Goal: Task Accomplishment & Management: Use online tool/utility

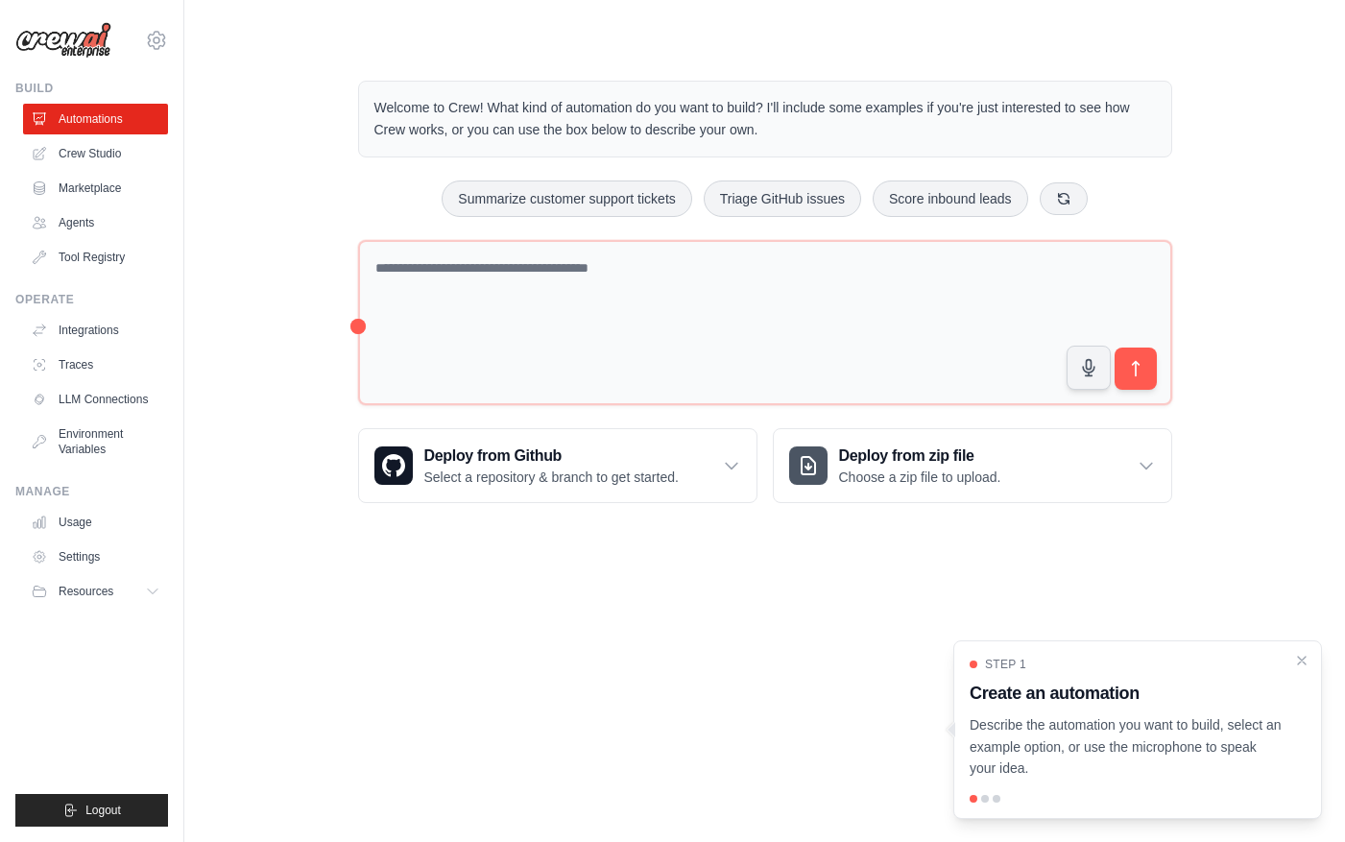
click at [1094, 44] on main "Welcome to Crew! What kind of automation do you want to build? I'll include som…" at bounding box center [764, 276] width 1160 height 553
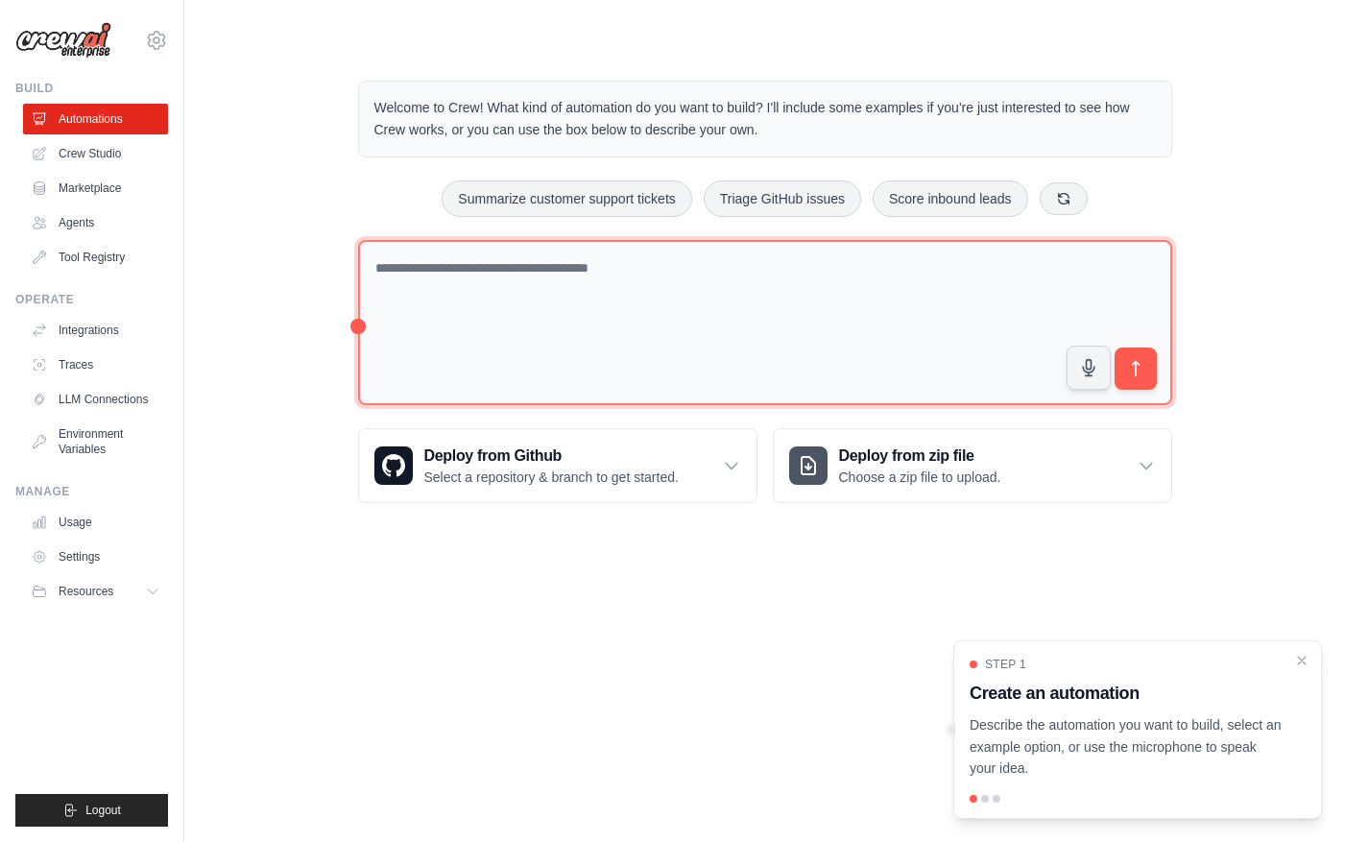
click at [466, 310] on textarea at bounding box center [765, 323] width 814 height 166
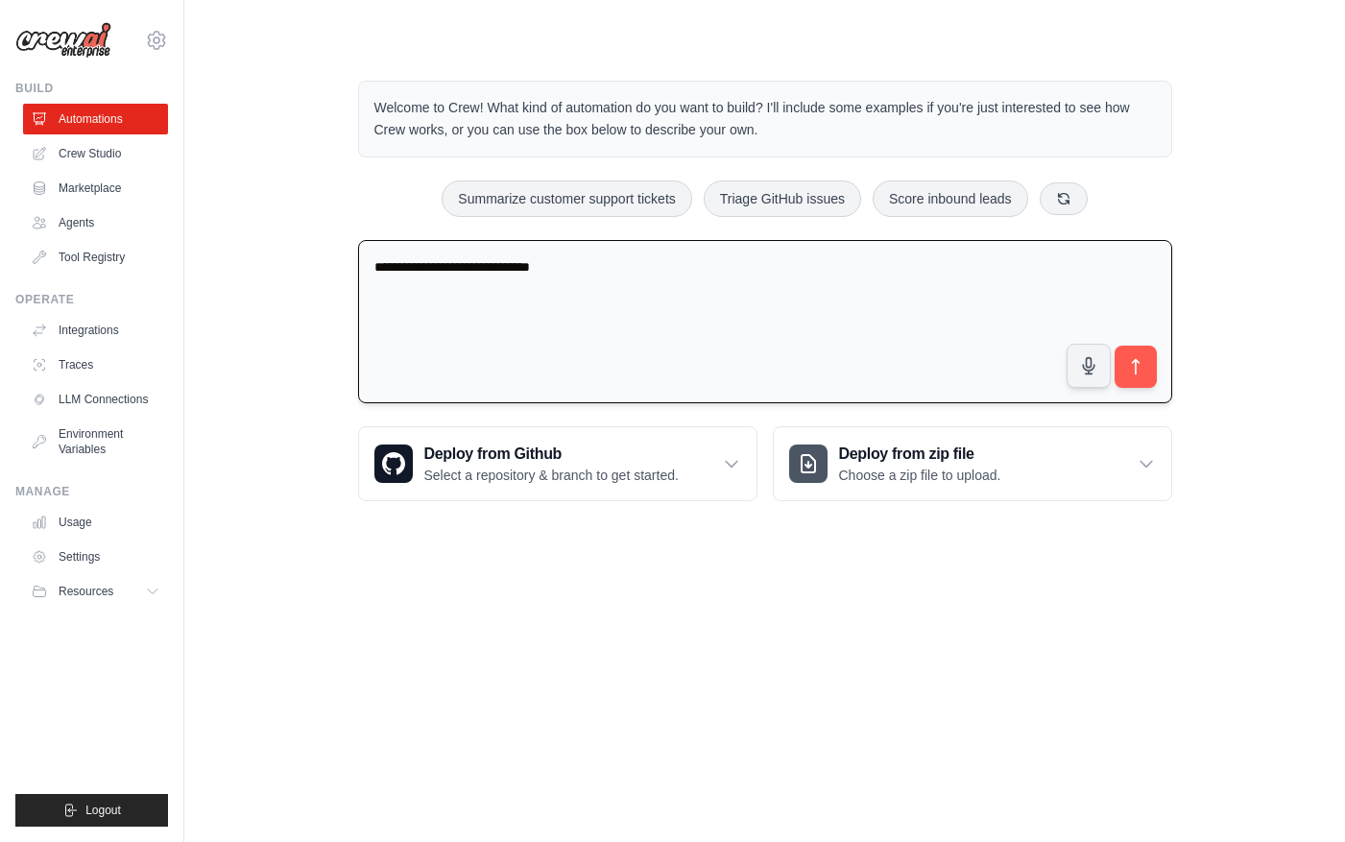
type textarea "**********"
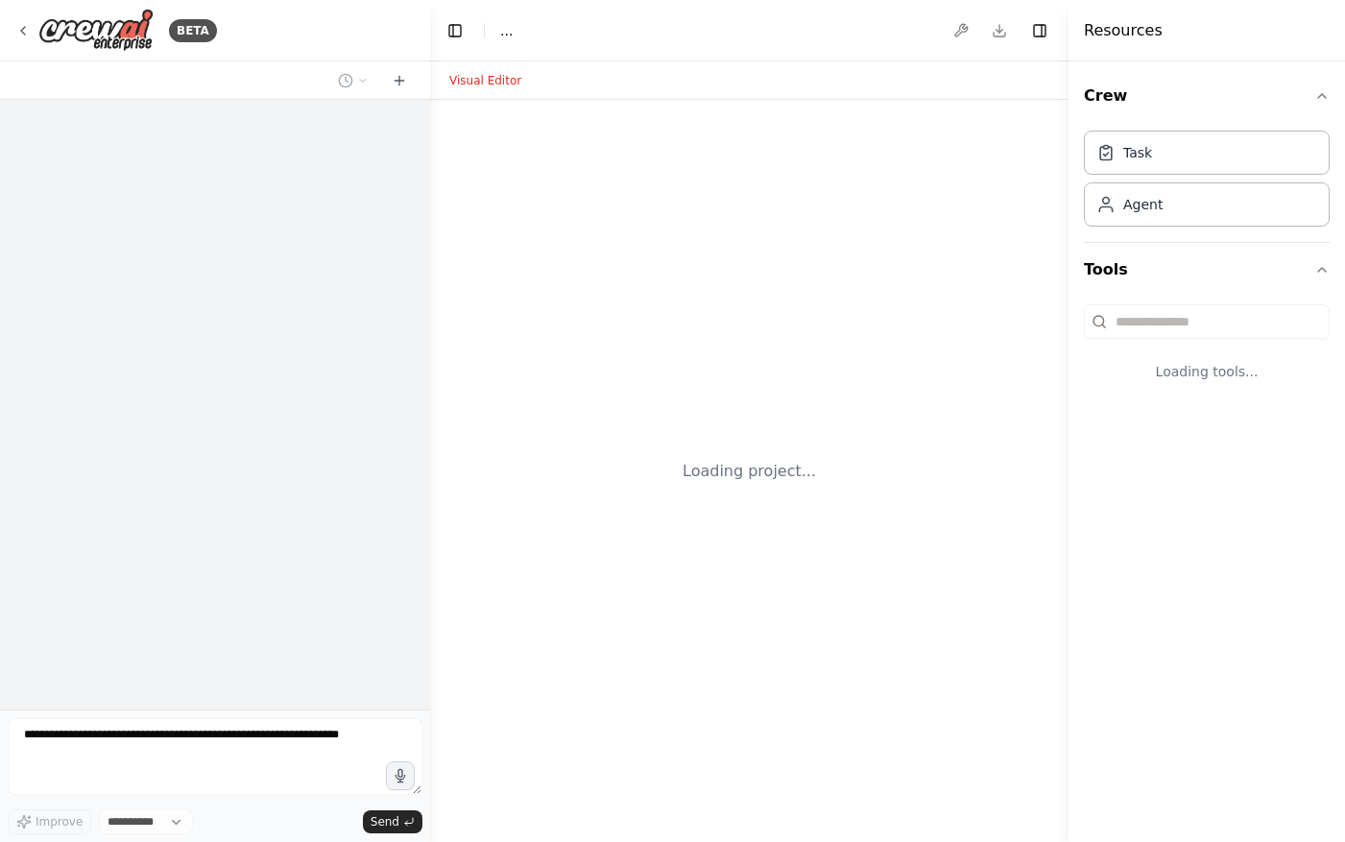
select select "****"
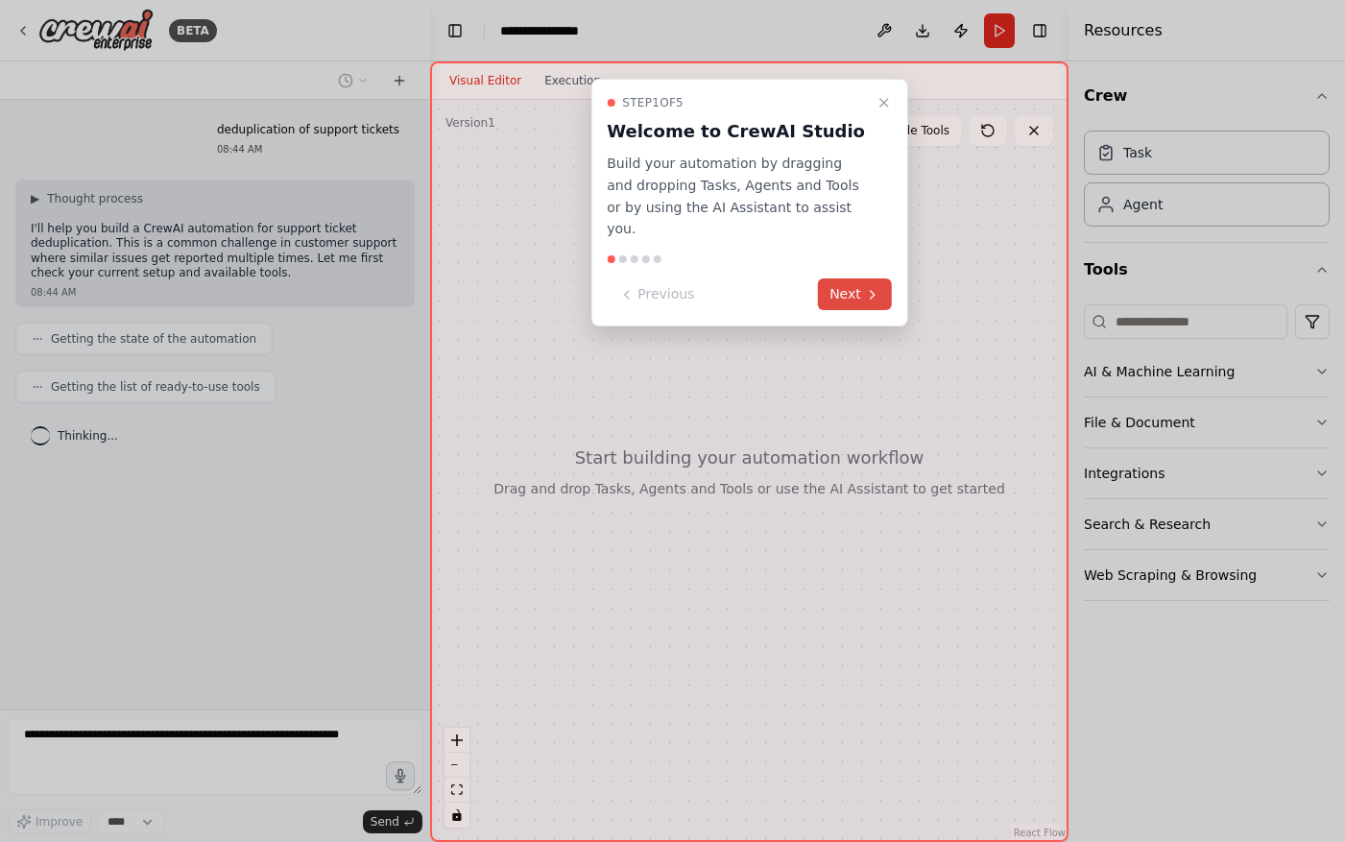
click at [846, 278] on button "Next" at bounding box center [855, 294] width 74 height 32
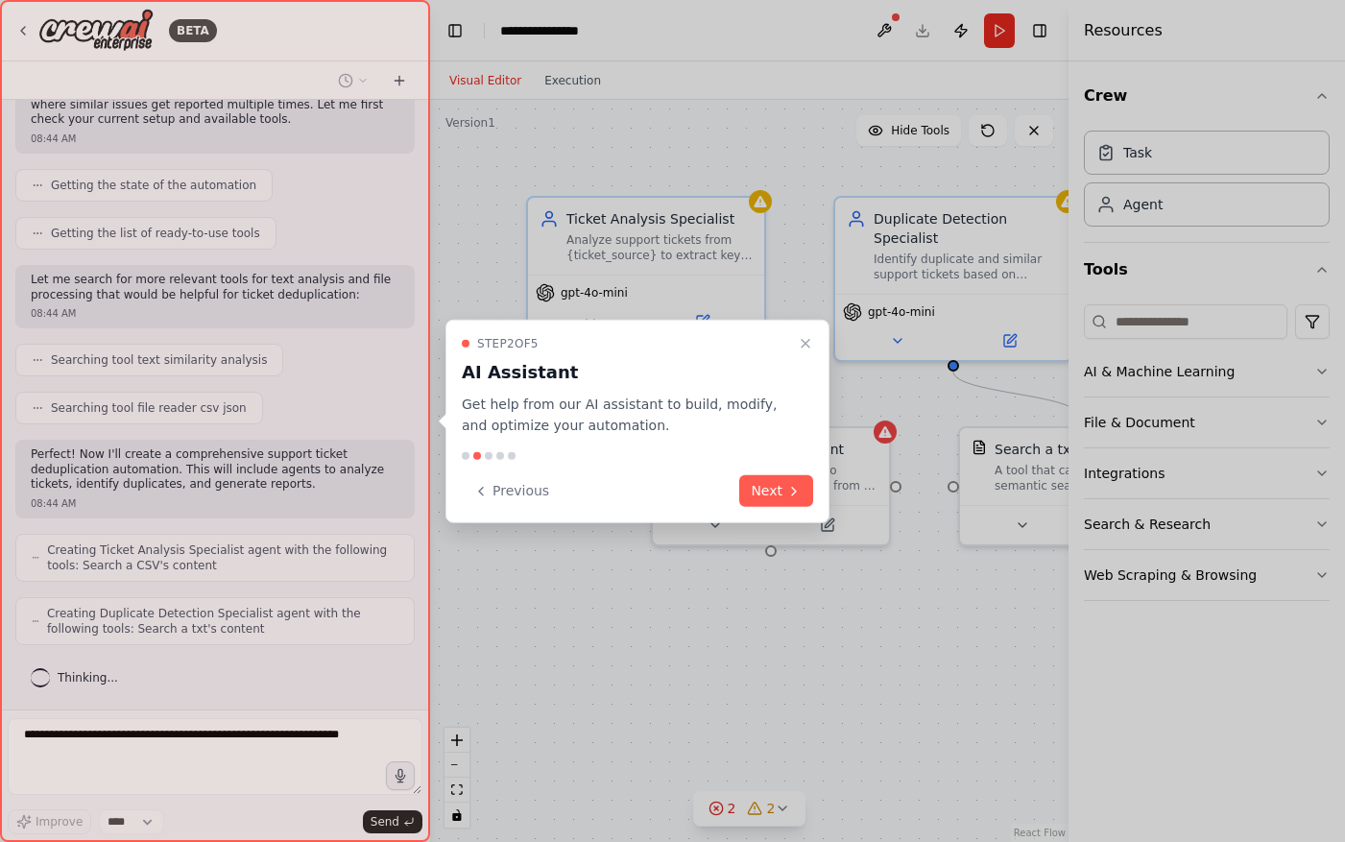
scroll to position [202, 0]
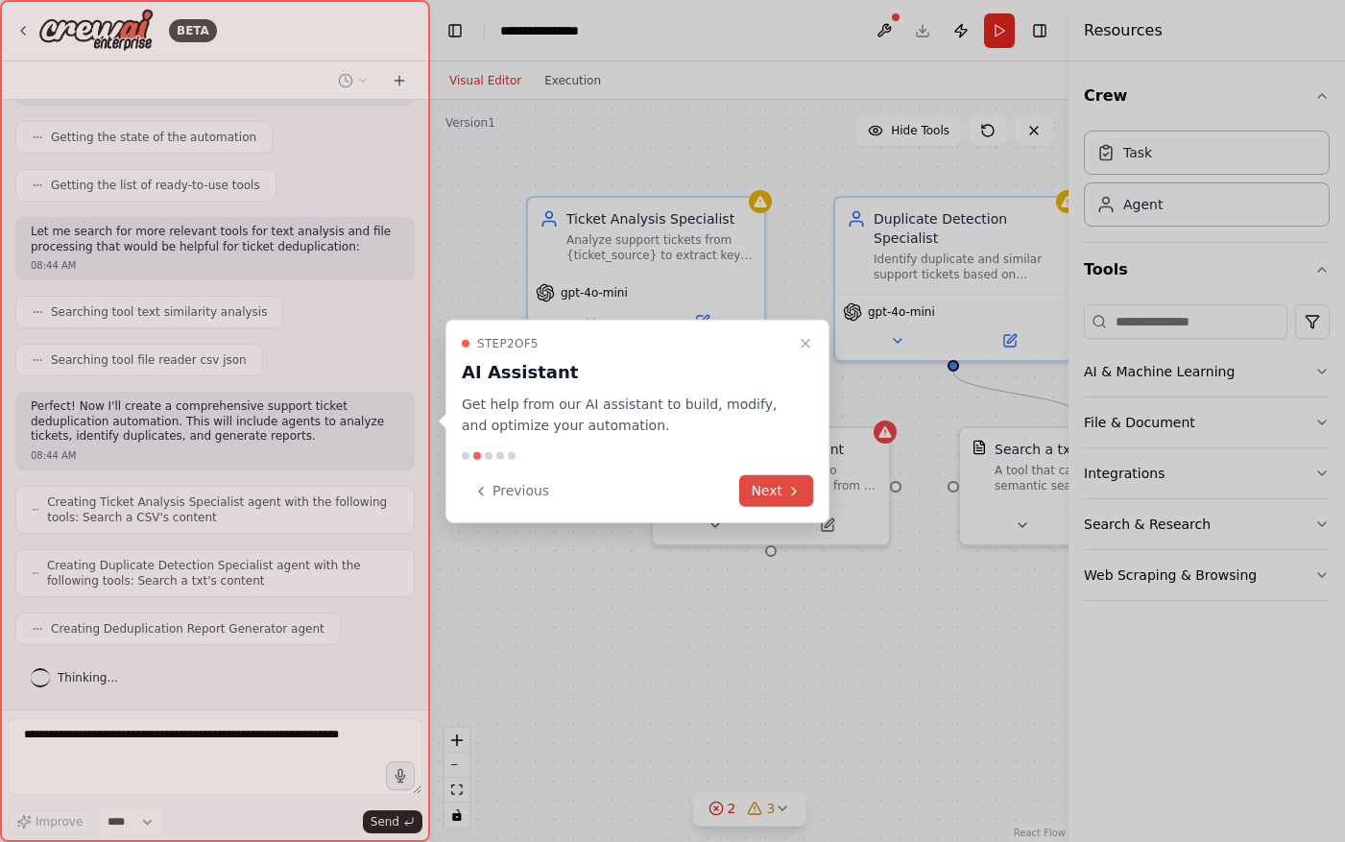
click at [770, 488] on button "Next" at bounding box center [776, 491] width 74 height 32
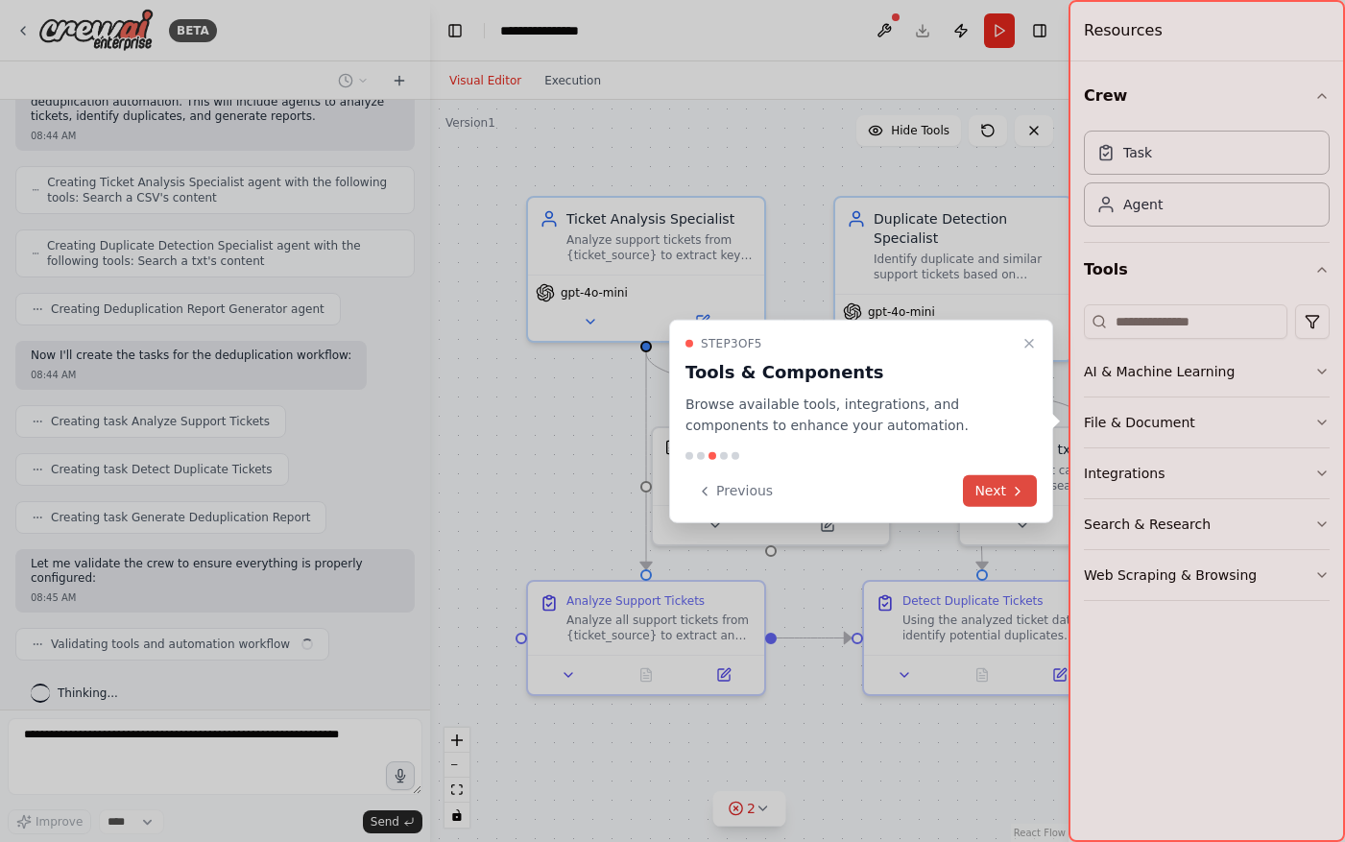
scroll to position [536, 0]
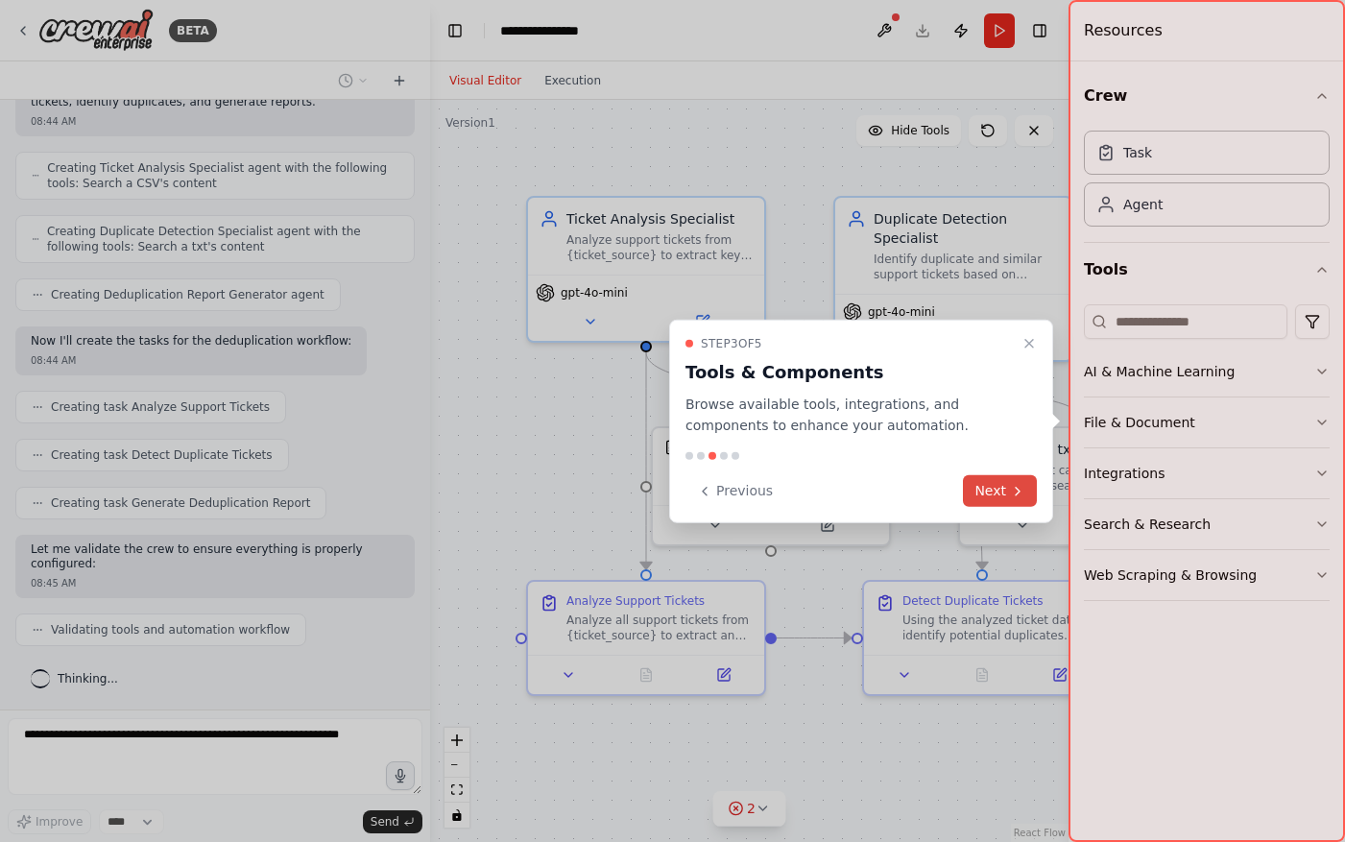
click at [1003, 487] on button "Next" at bounding box center [1000, 491] width 74 height 32
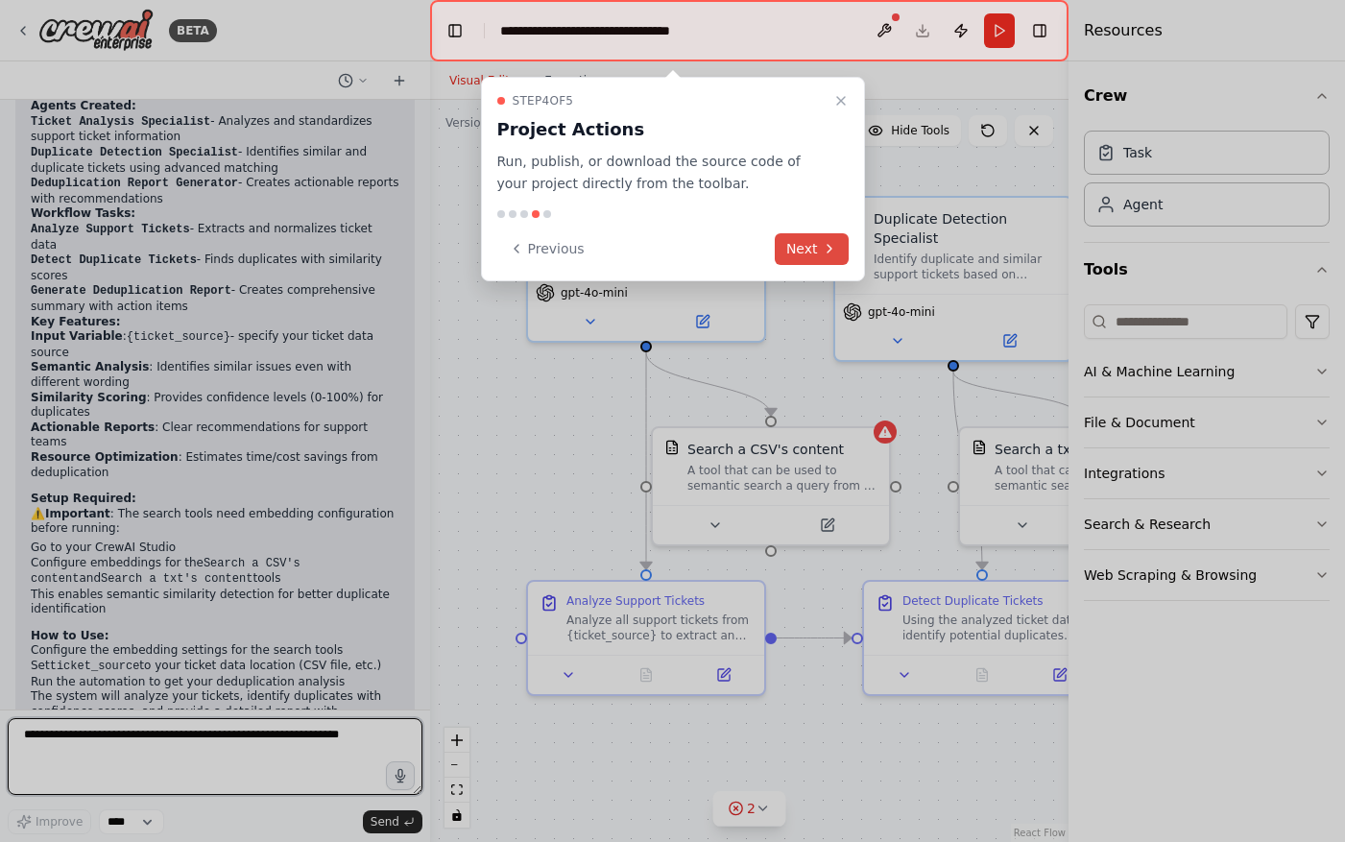
scroll to position [1311, 0]
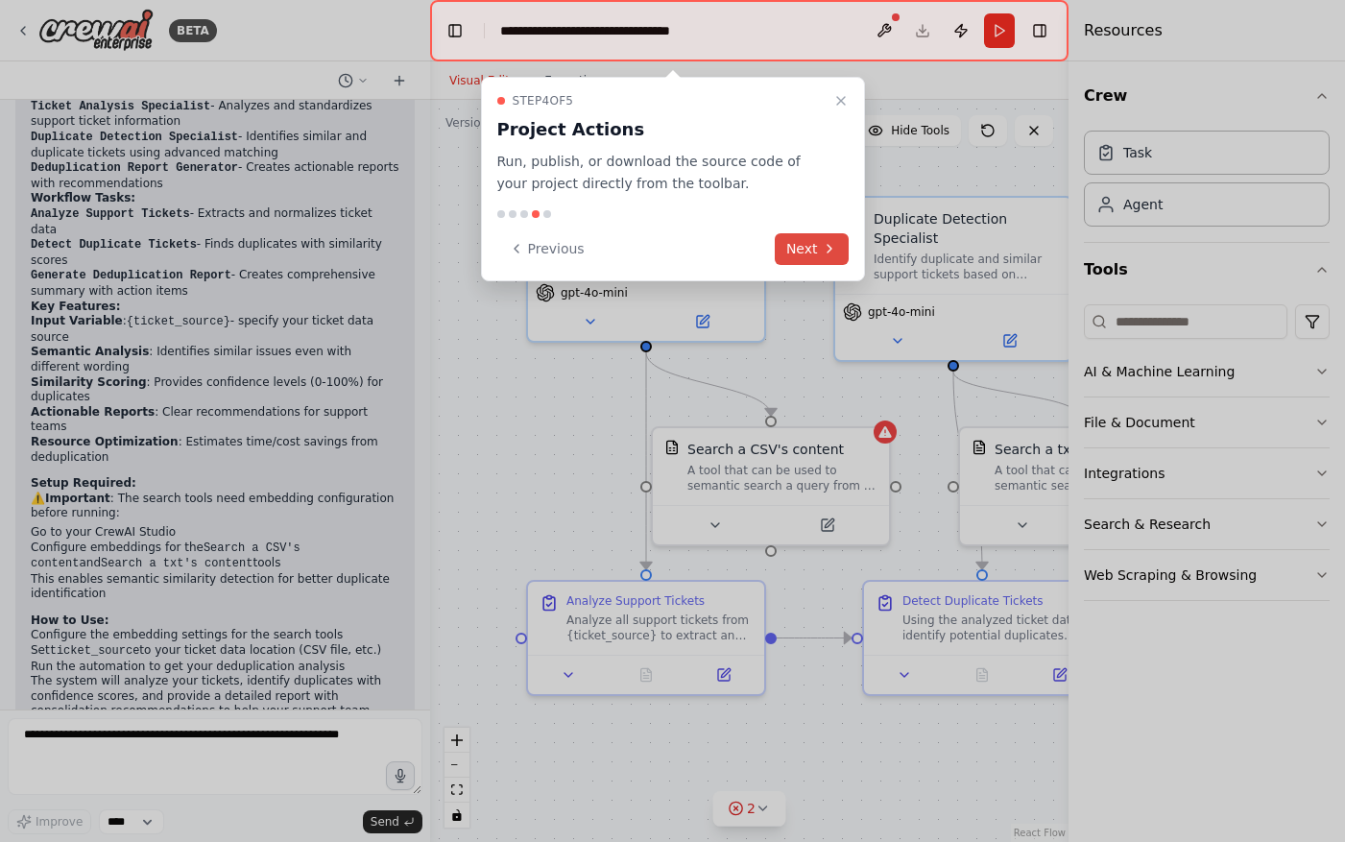
click at [816, 249] on button "Next" at bounding box center [811, 249] width 74 height 32
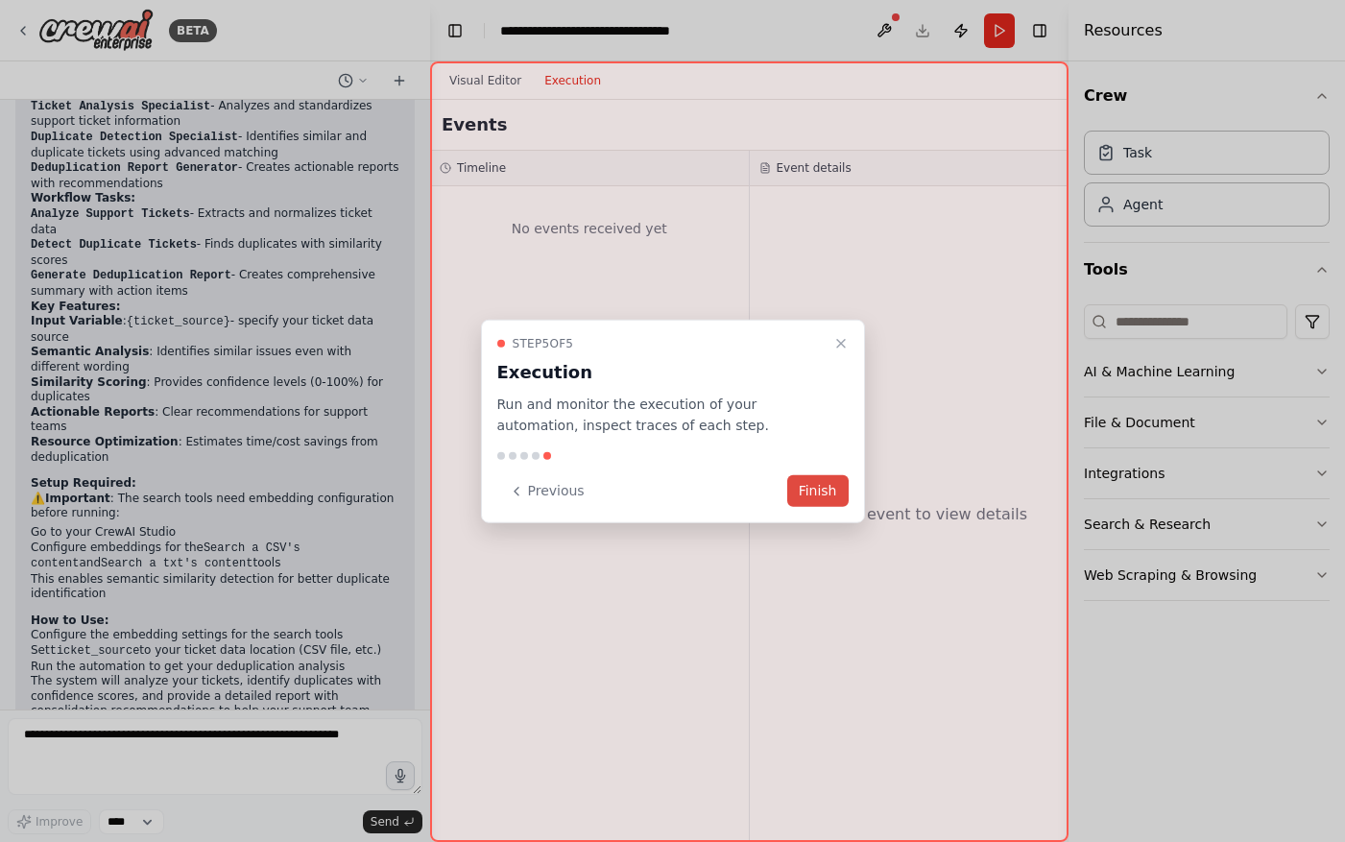
click at [813, 488] on button "Finish" at bounding box center [817, 491] width 61 height 32
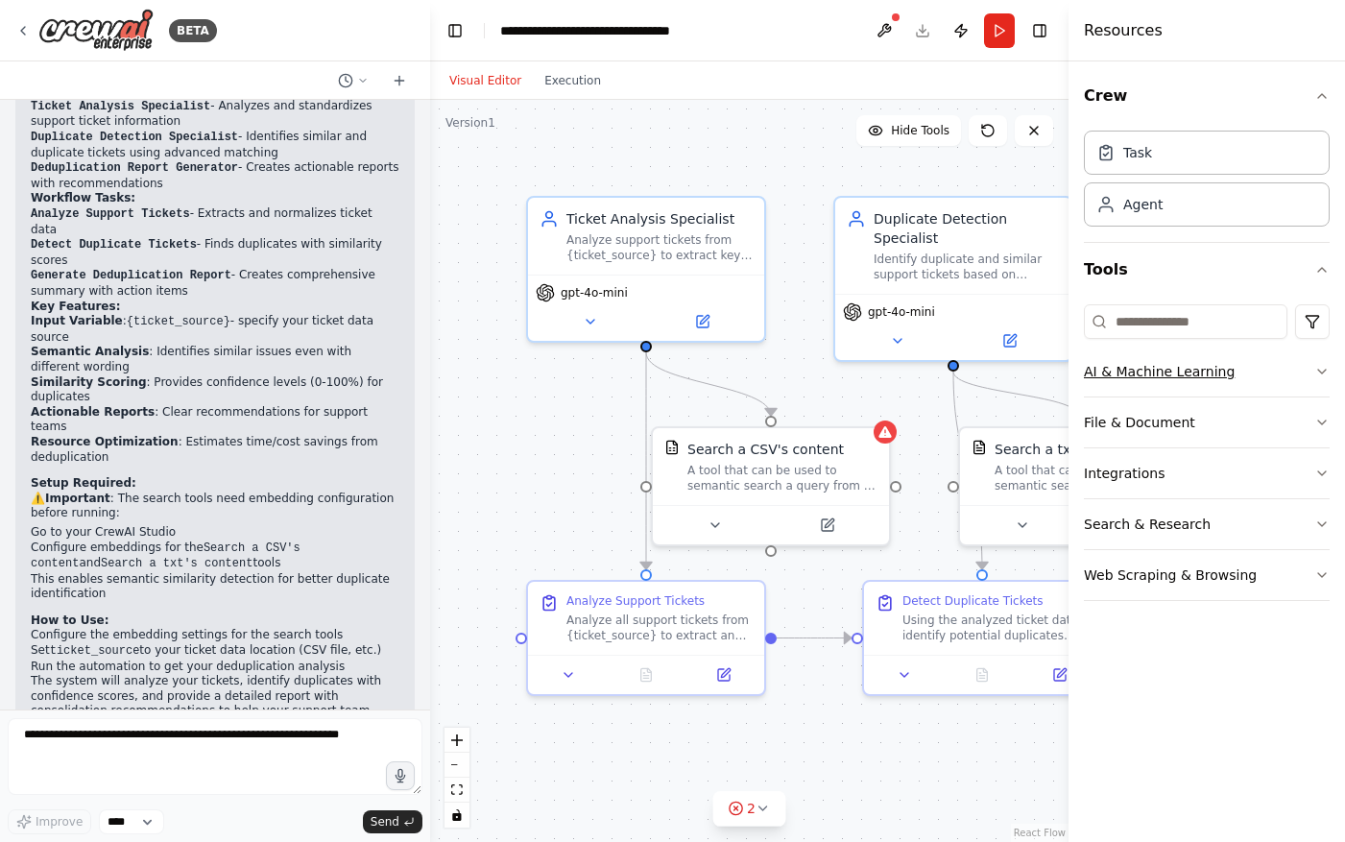
click at [1316, 367] on icon "button" at bounding box center [1321, 371] width 15 height 15
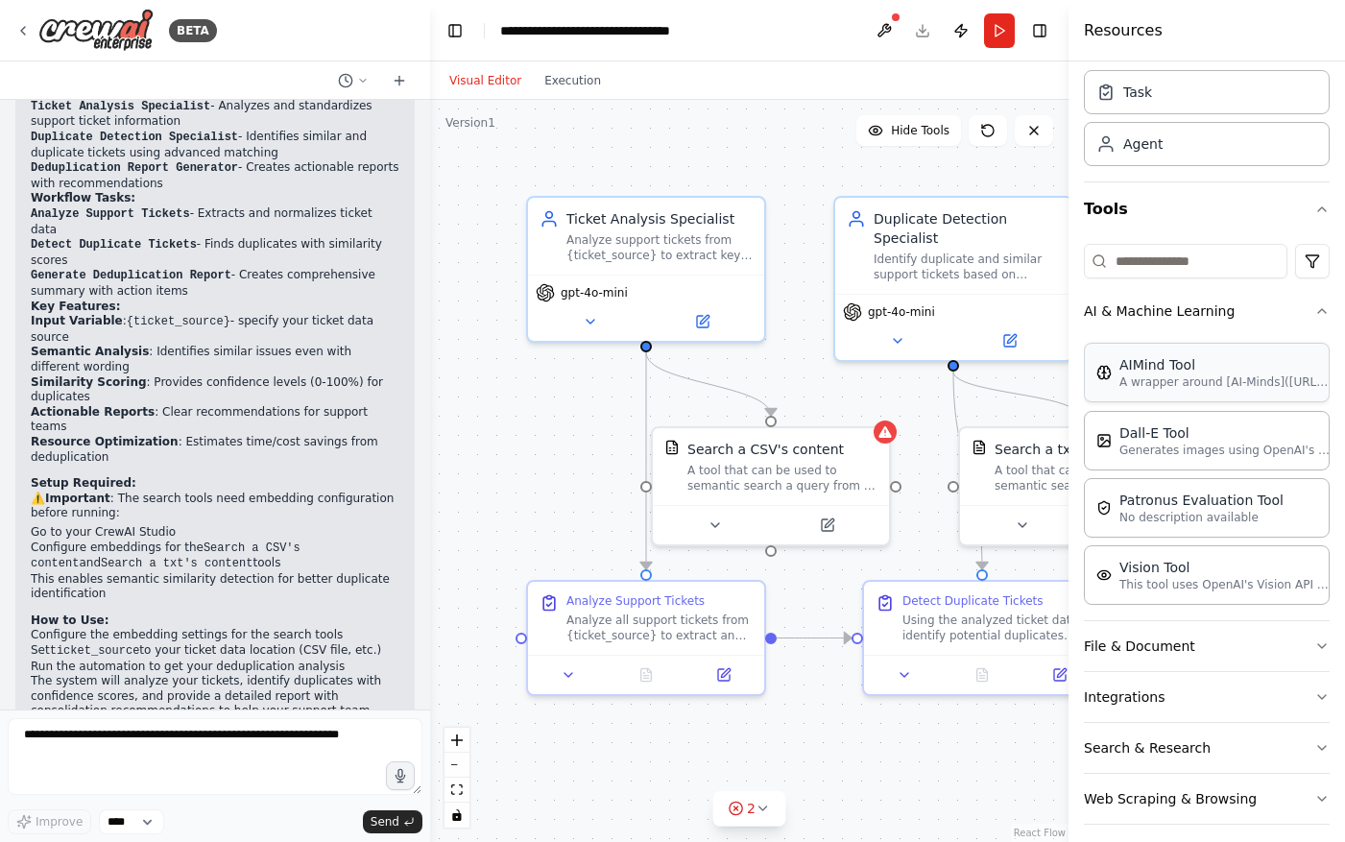
scroll to position [74, 0]
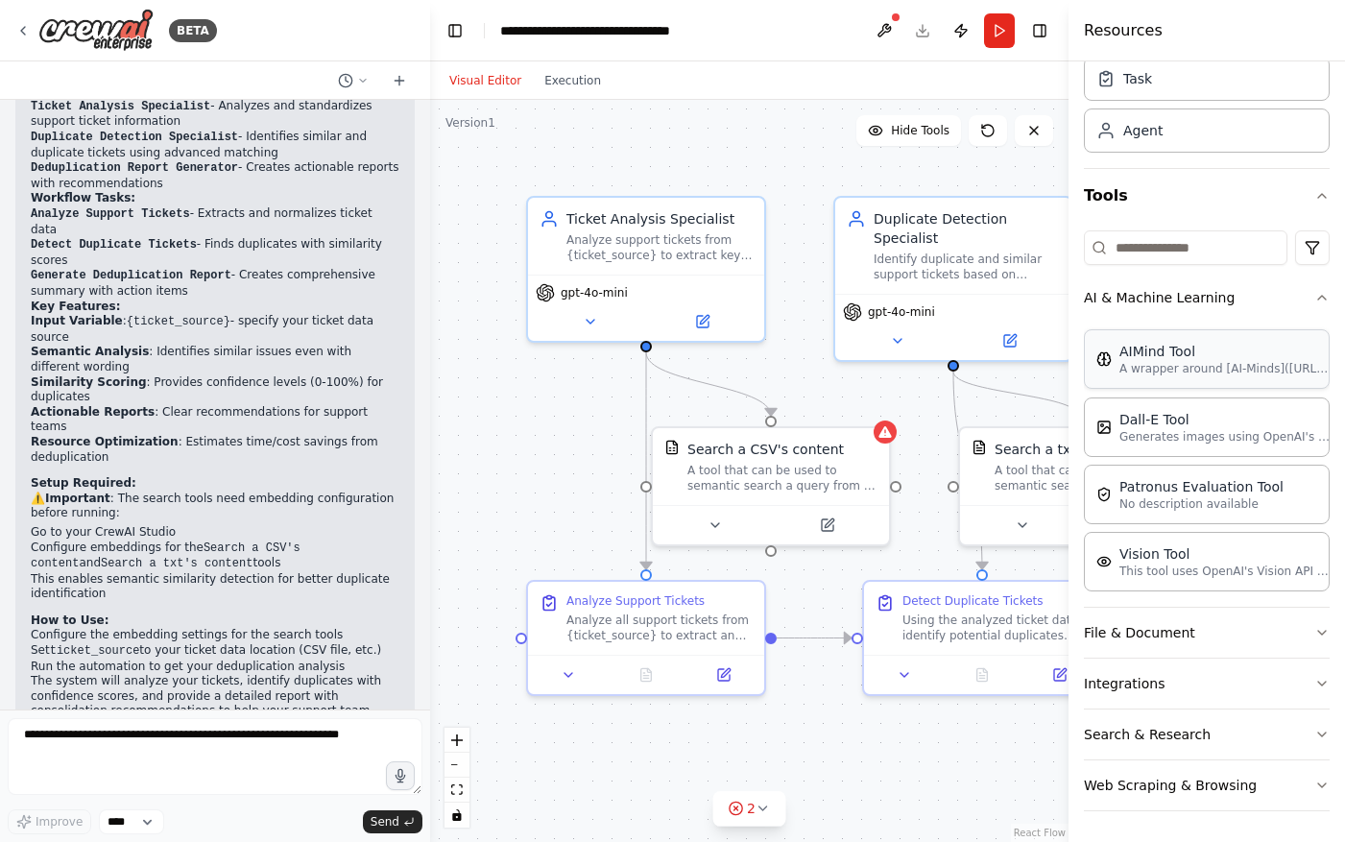
click at [1193, 369] on p "A wrapper around [AI-Minds](https://mindsdb.com/minds). Useful for when you nee…" at bounding box center [1224, 368] width 211 height 15
click at [769, 807] on icon at bounding box center [762, 807] width 15 height 15
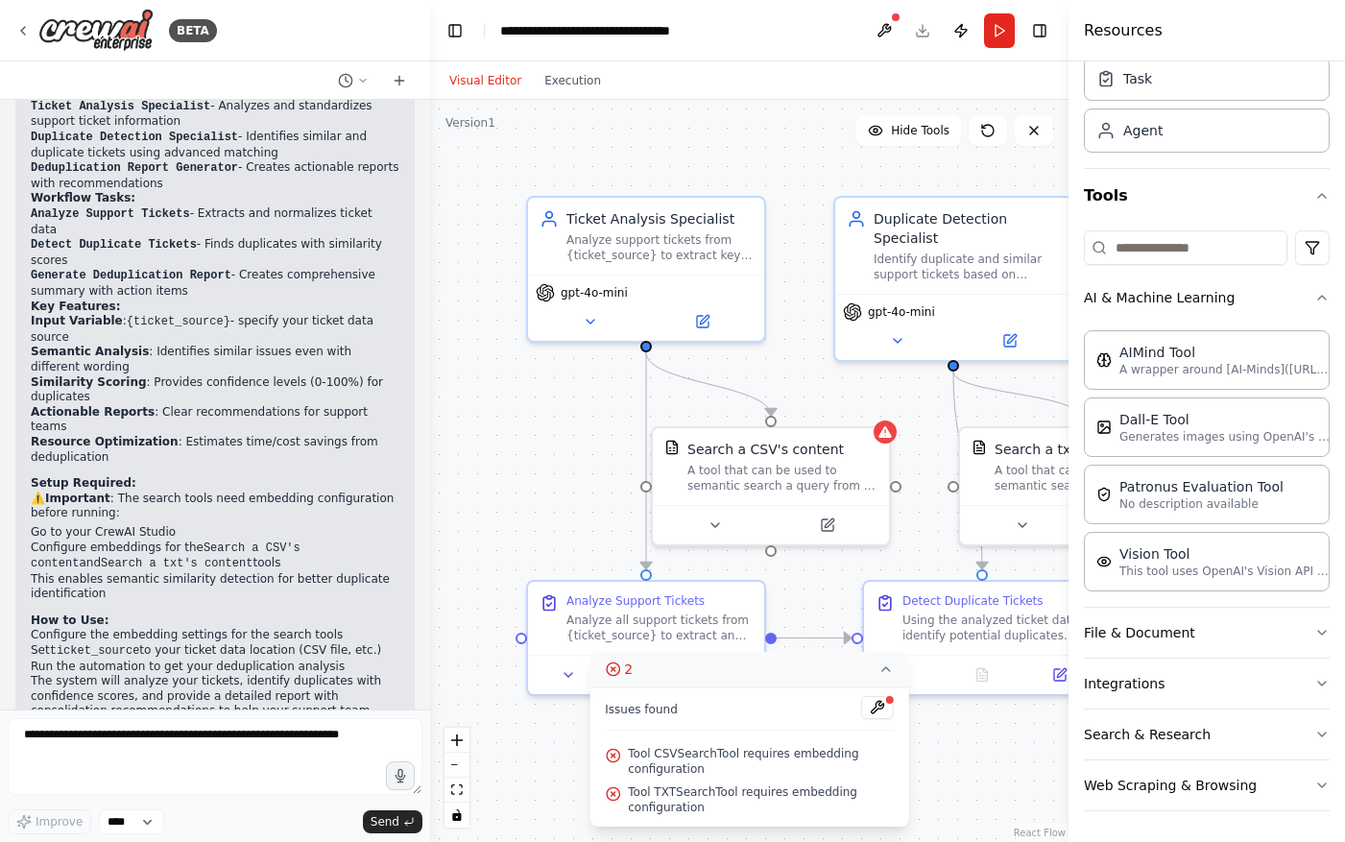
click at [990, 759] on div ".deletable-edge-delete-btn { width: 20px; height: 20px; border: 0px solid #ffff…" at bounding box center [749, 471] width 638 height 742
click at [884, 669] on icon at bounding box center [886, 669] width 8 height 4
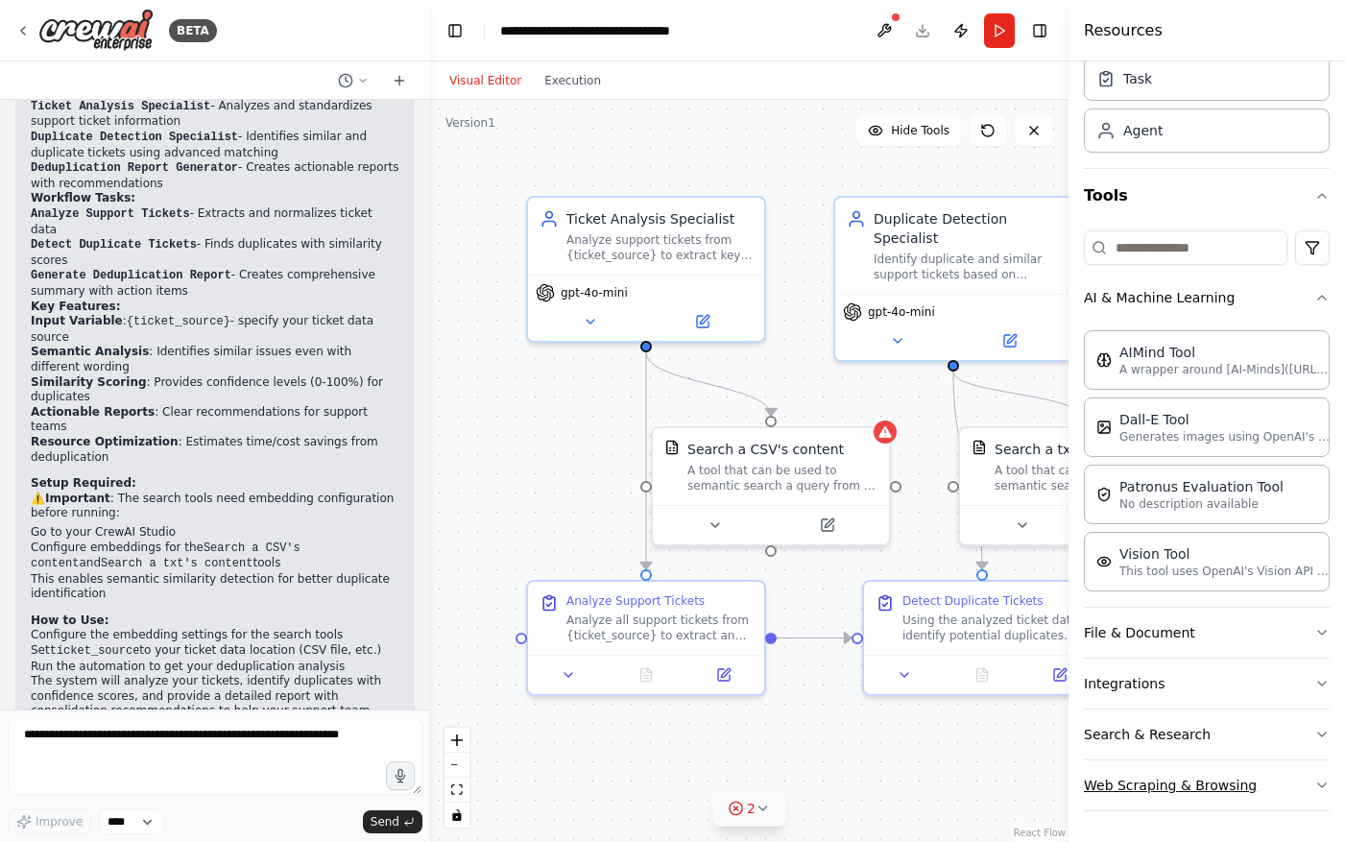
click at [1325, 785] on icon "button" at bounding box center [1321, 784] width 15 height 15
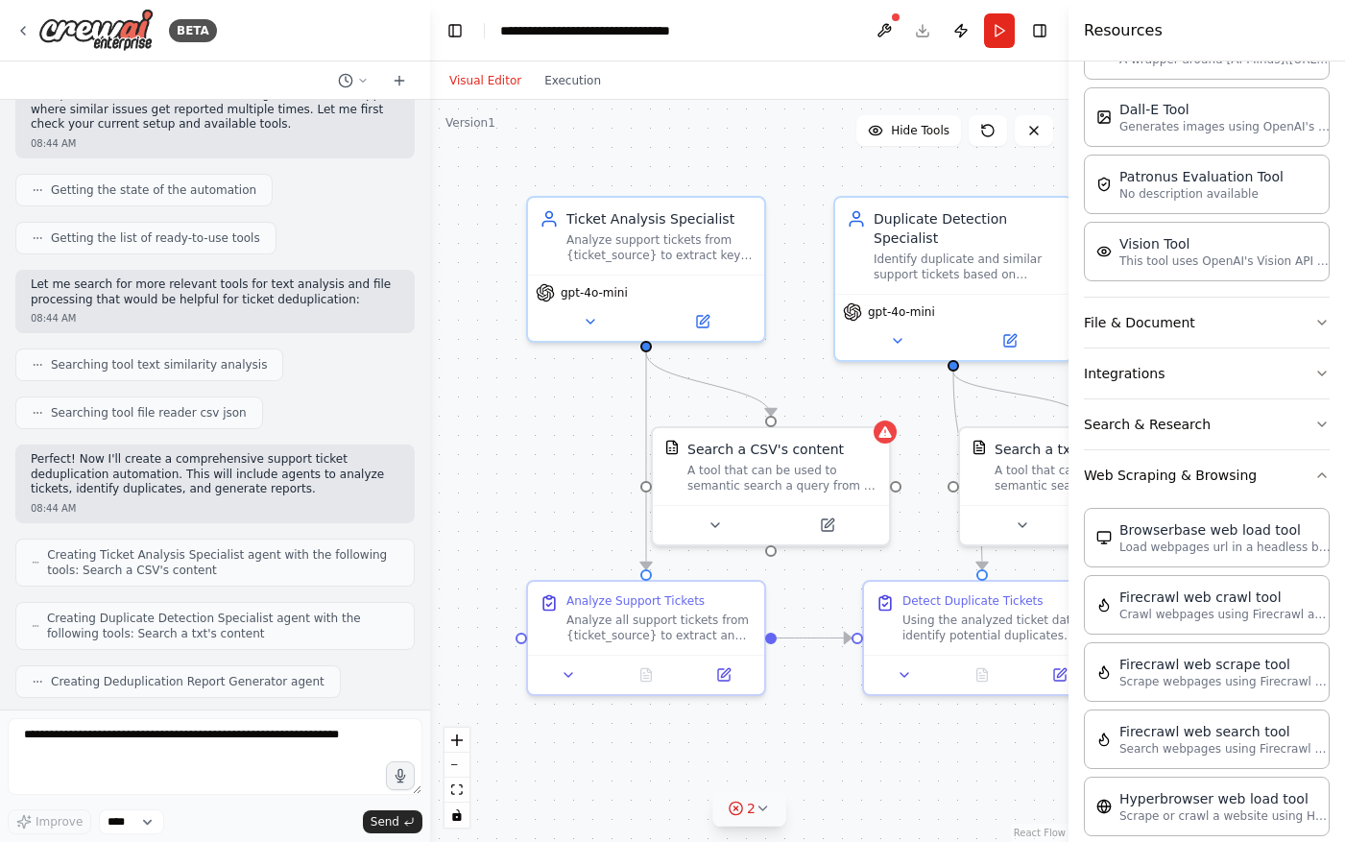
scroll to position [155, 0]
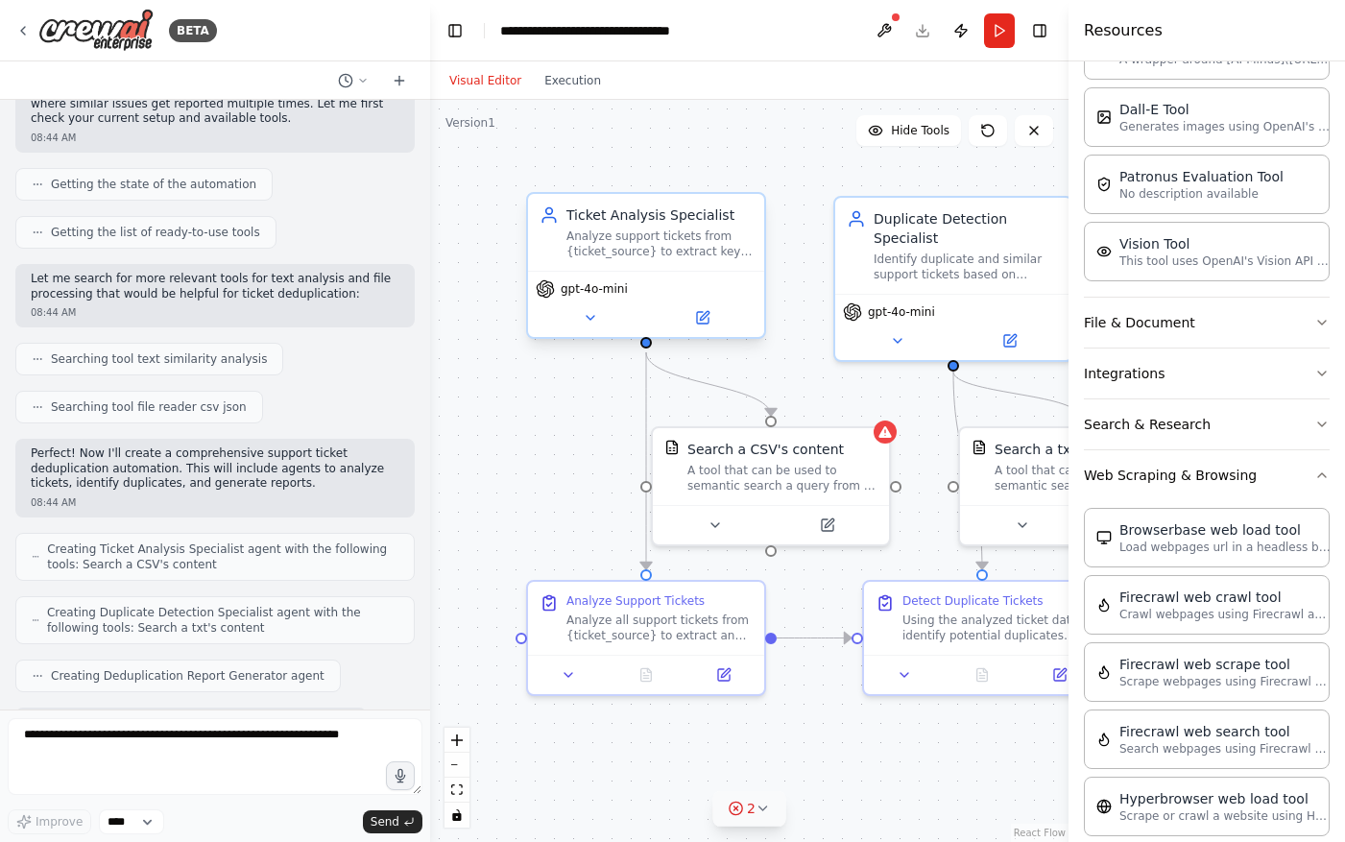
click at [723, 257] on div "Analyze support tickets from {ticket_source} to extract key information includi…" at bounding box center [659, 243] width 186 height 31
click at [659, 253] on div "Analyze support tickets from {ticket_source} to extract key information includi…" at bounding box center [659, 243] width 186 height 31
click at [612, 253] on div "Analyze support tickets from {ticket_source} to extract key information includi…" at bounding box center [659, 243] width 186 height 31
click at [587, 326] on button at bounding box center [590, 317] width 108 height 23
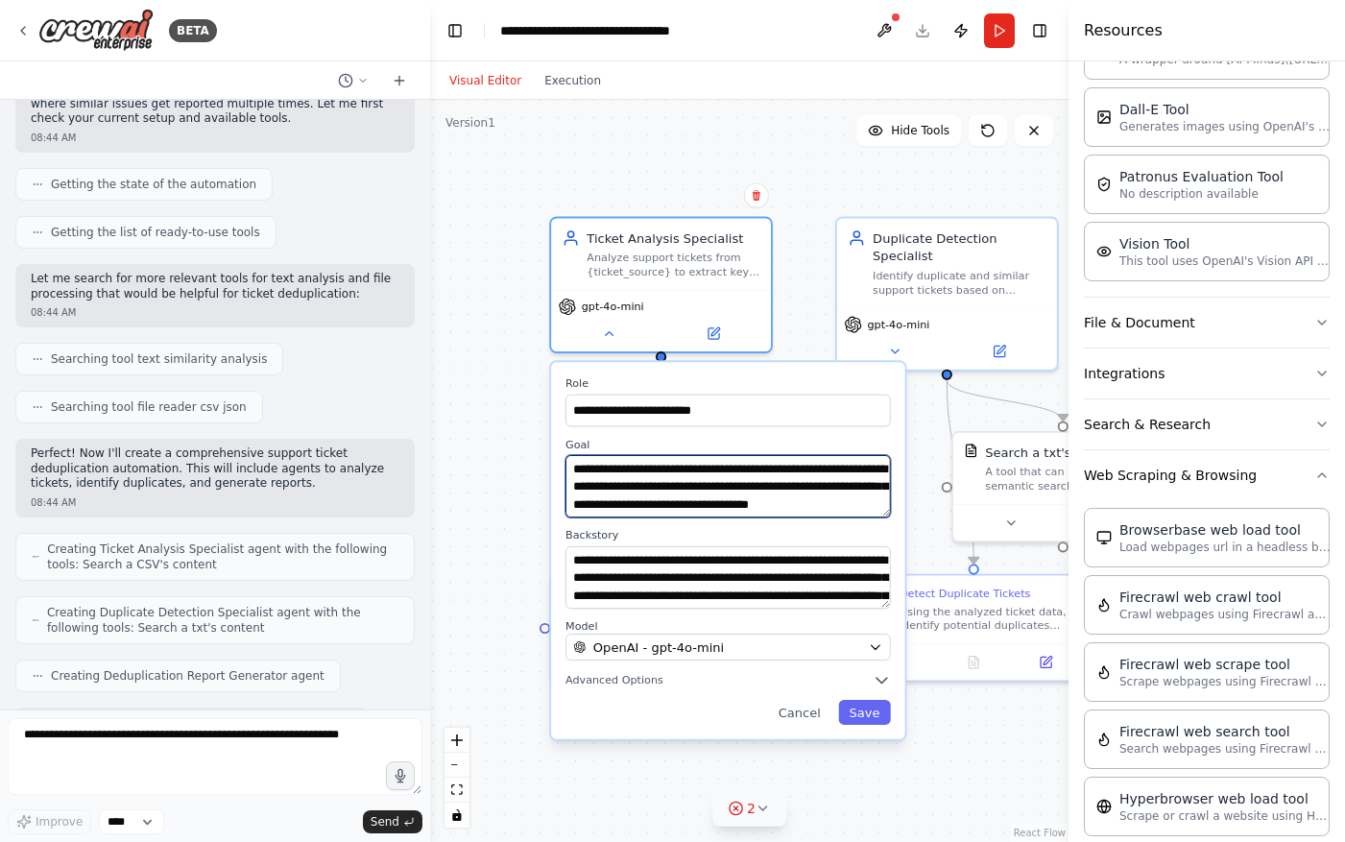
click at [874, 500] on textarea "**********" at bounding box center [727, 486] width 325 height 62
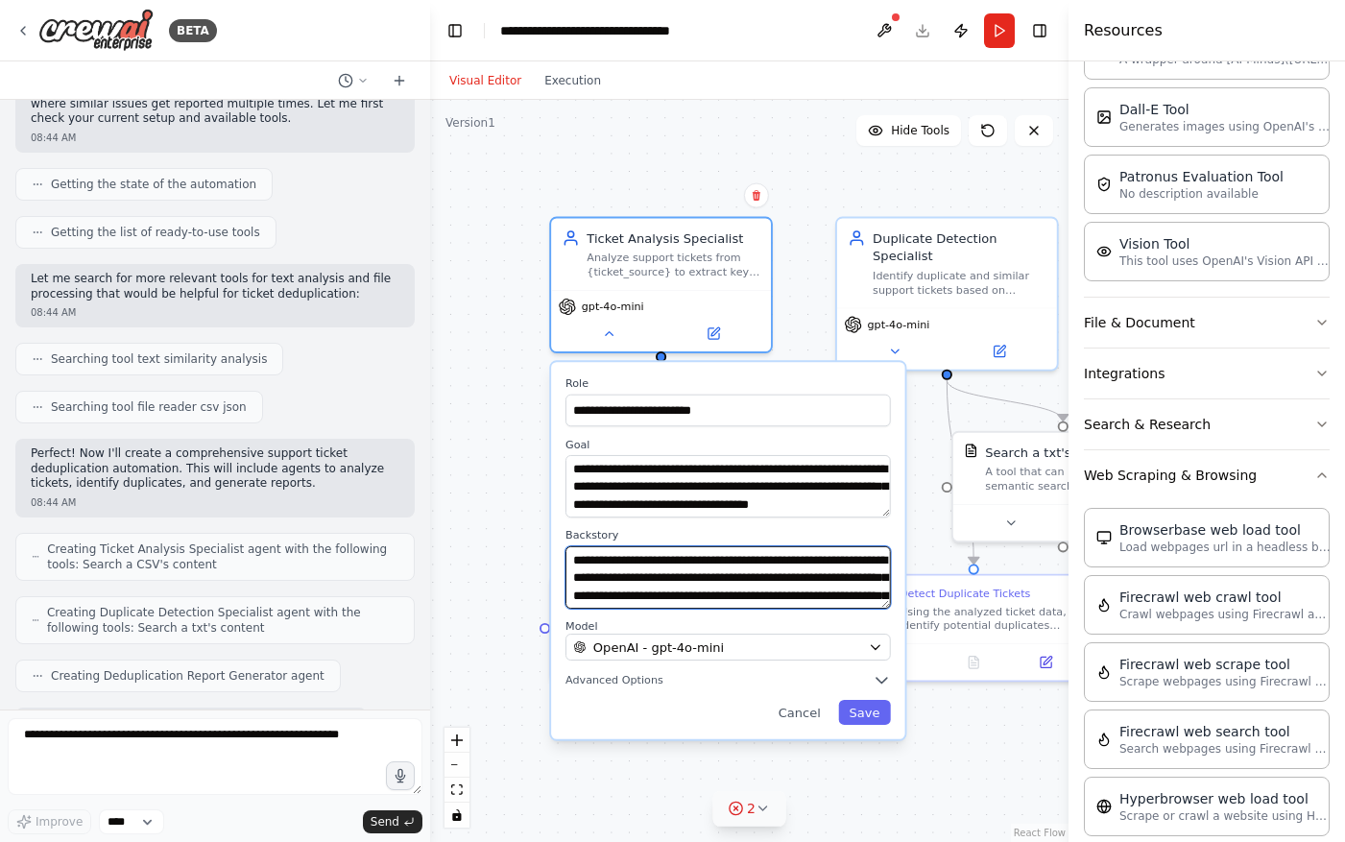
click at [856, 591] on textarea "**********" at bounding box center [727, 577] width 325 height 62
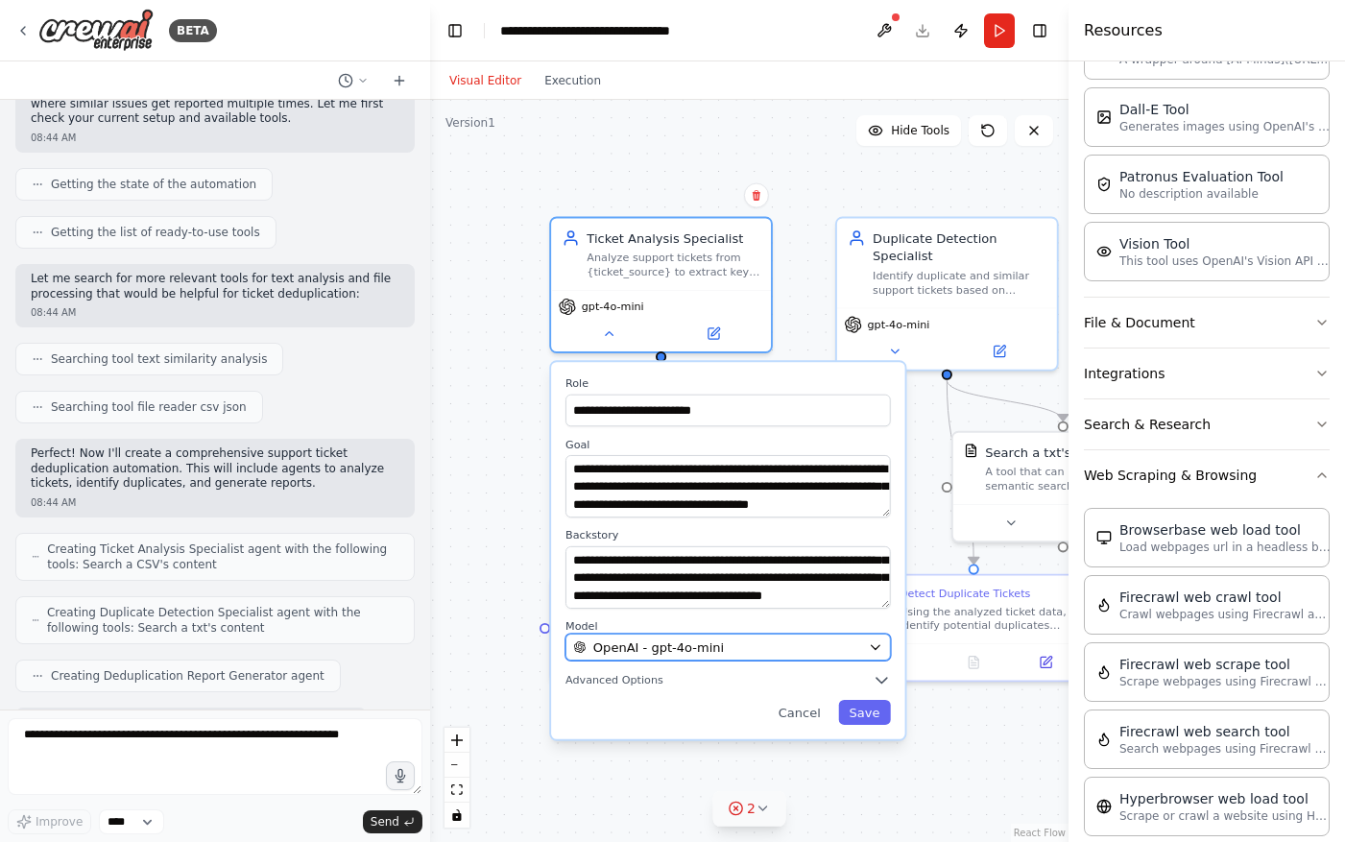
click at [879, 658] on button "OpenAI - gpt-4o-mini" at bounding box center [727, 646] width 325 height 27
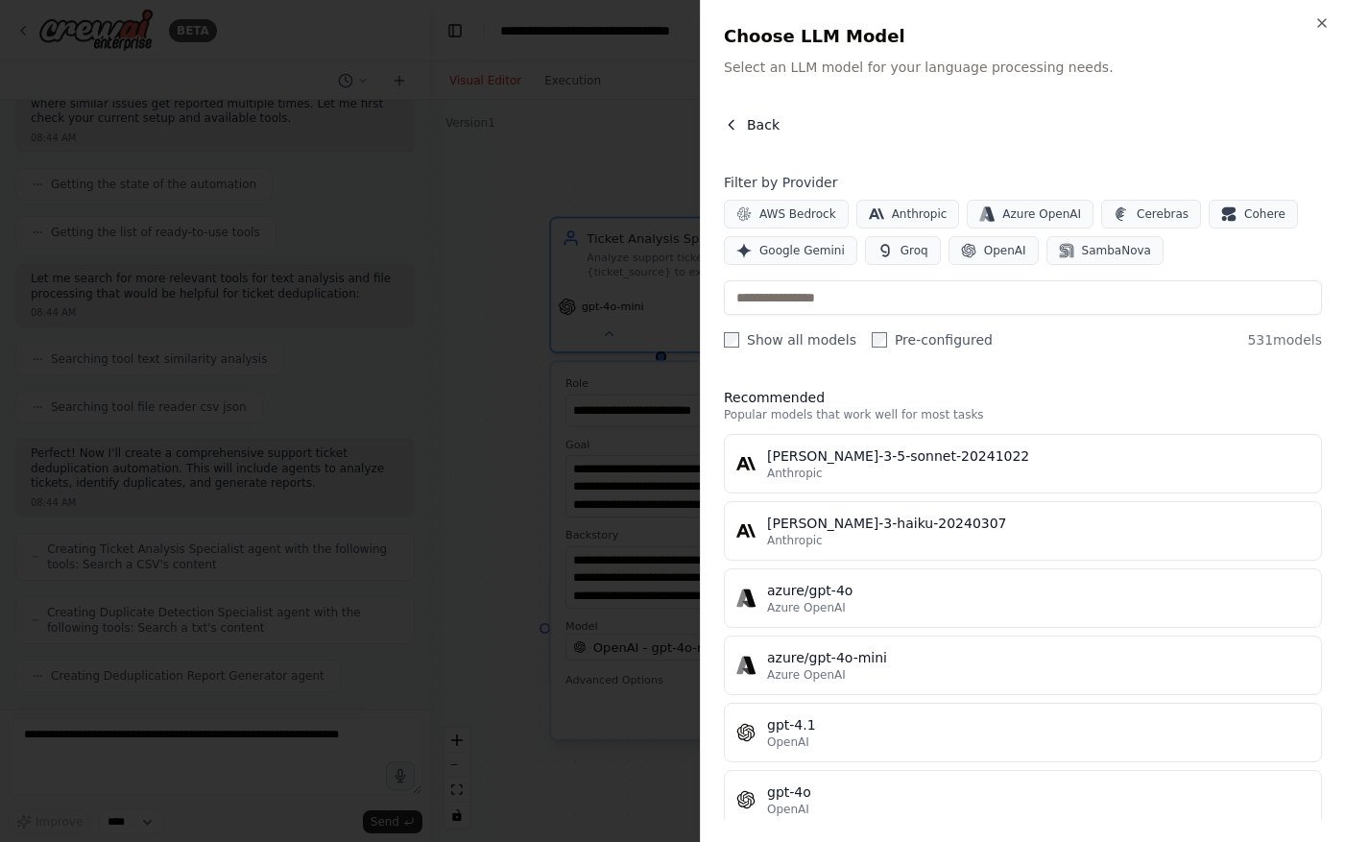
click at [731, 120] on icon "button" at bounding box center [731, 124] width 15 height 15
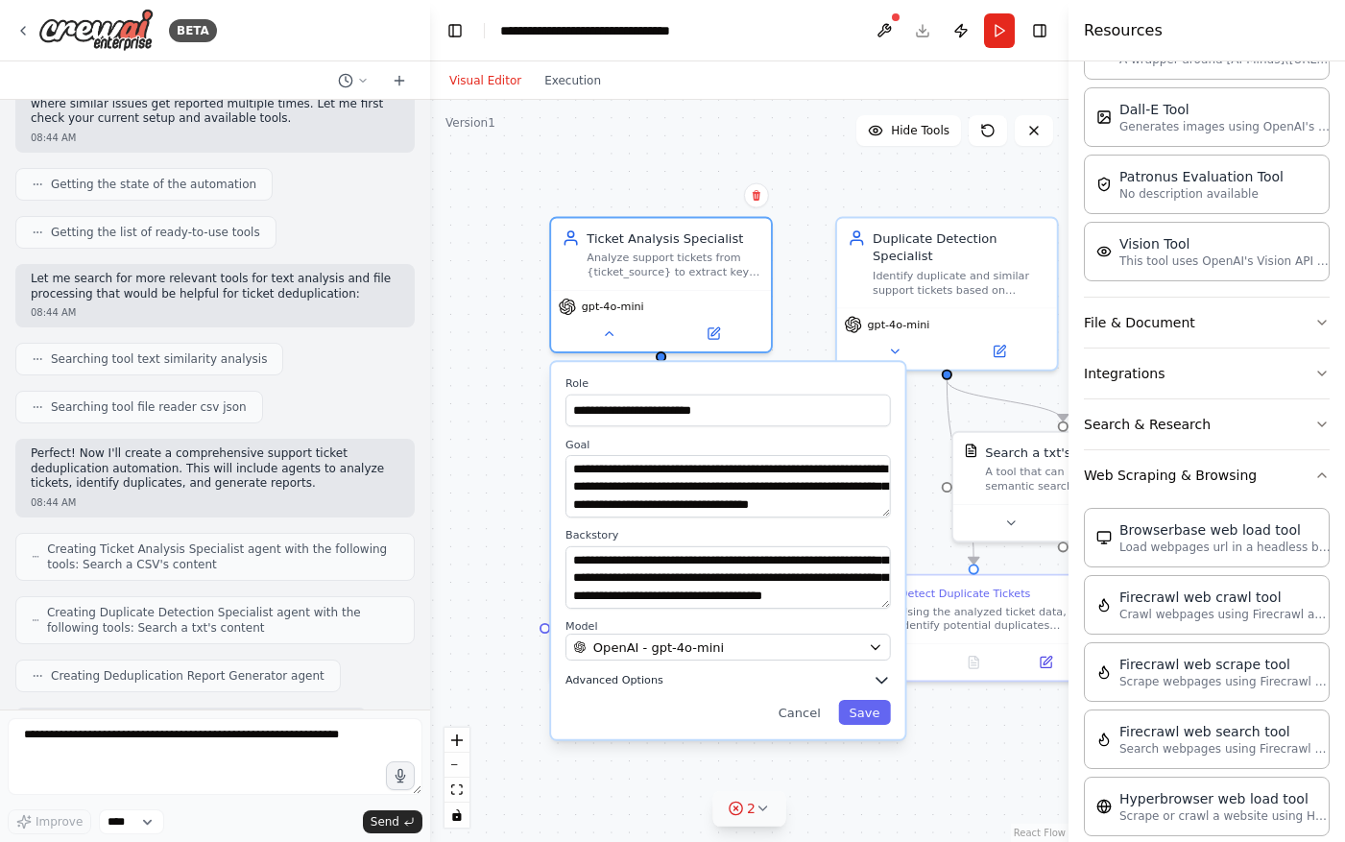
click at [876, 681] on icon "button" at bounding box center [881, 680] width 18 height 18
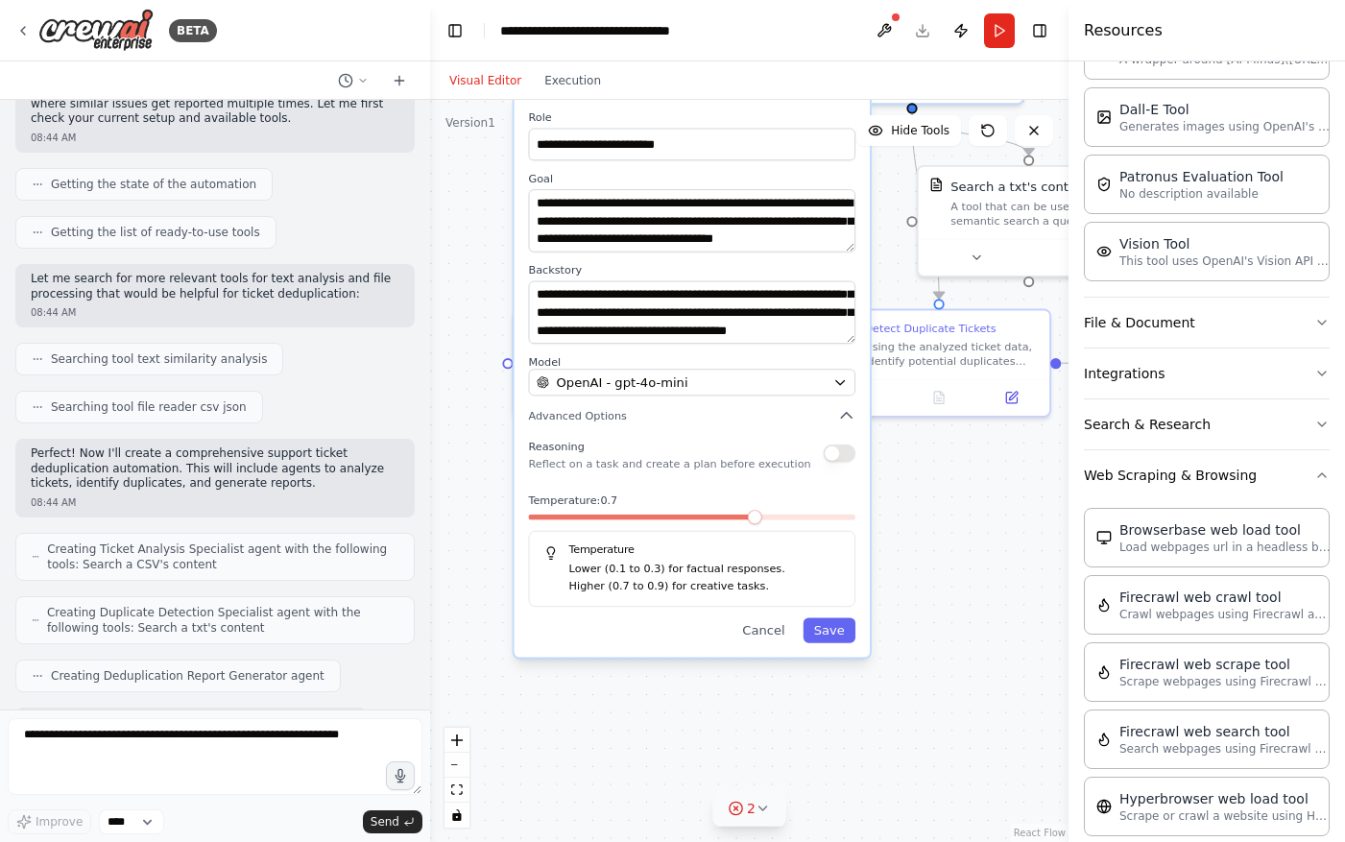
drag, startPoint x: 987, startPoint y: 759, endPoint x: 951, endPoint y: 494, distance: 267.2
click at [951, 494] on div ".deletable-edge-delete-btn { width: 20px; height: 20px; border: 0px solid #ffff…" at bounding box center [749, 471] width 638 height 742
click at [762, 631] on button "Cancel" at bounding box center [763, 629] width 64 height 25
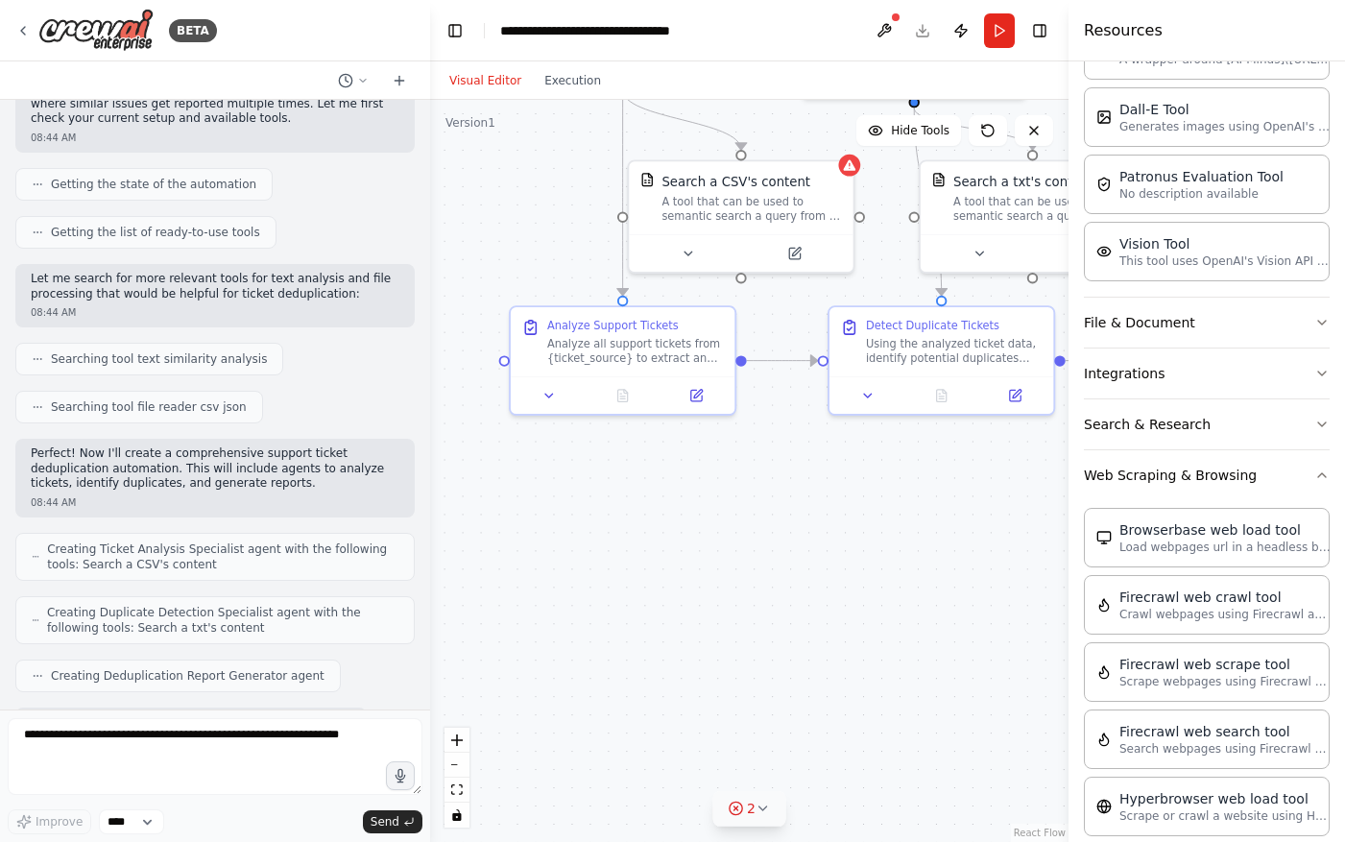
click at [761, 540] on div ".deletable-edge-delete-btn { width: 20px; height: 20px; border: 0px solid #ffff…" at bounding box center [749, 471] width 638 height 742
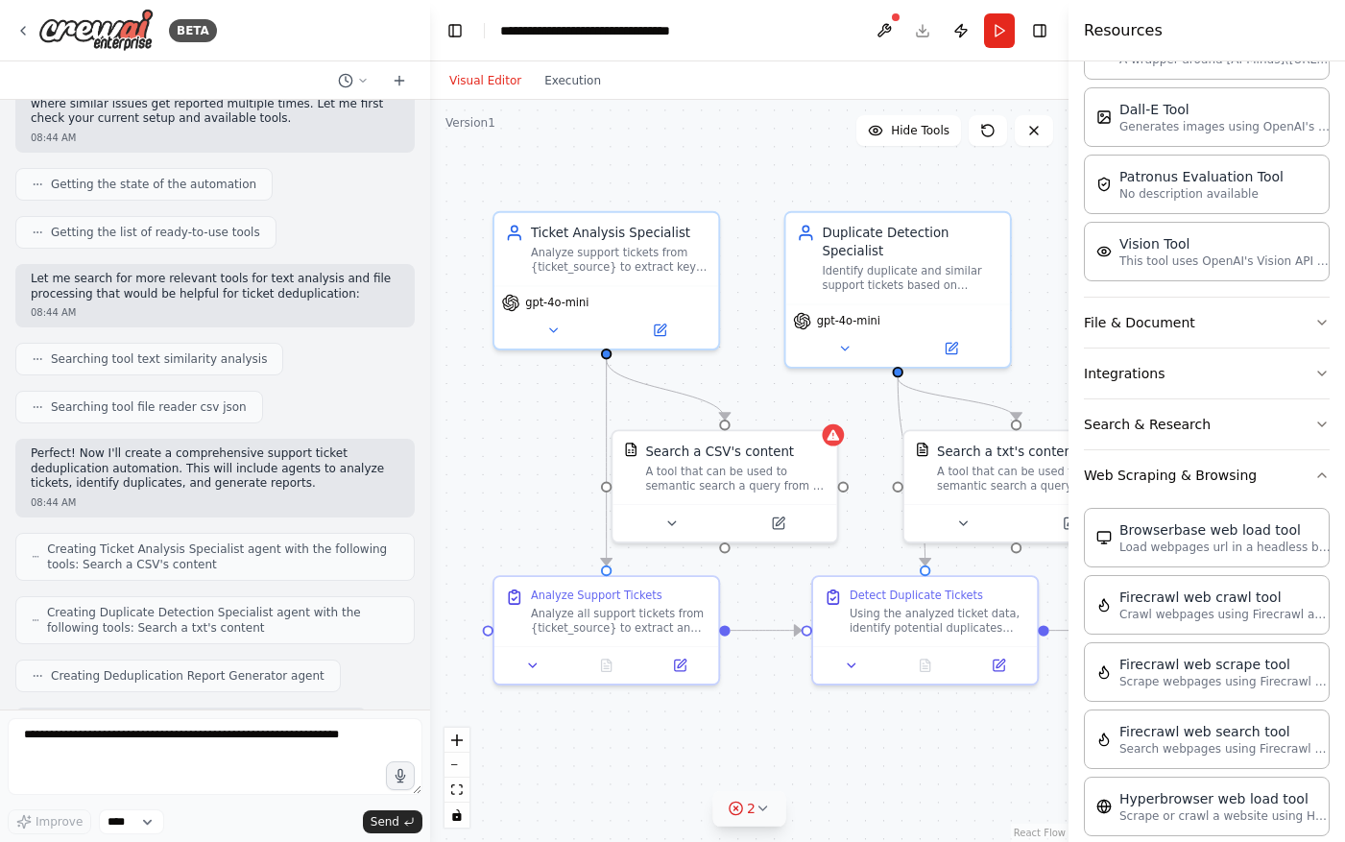
drag, startPoint x: 778, startPoint y: 466, endPoint x: 762, endPoint y: 736, distance: 270.2
click at [762, 736] on div ".deletable-edge-delete-btn { width: 20px; height: 20px; border: 0px solid #ffff…" at bounding box center [749, 471] width 638 height 742
click at [559, 506] on div ".deletable-edge-delete-btn { width: 20px; height: 20px; border: 0px solid #ffff…" at bounding box center [749, 471] width 638 height 742
drag, startPoint x: 650, startPoint y: 485, endPoint x: 664, endPoint y: 488, distance: 14.7
click at [664, 488] on div "A tool that can be used to semantic search a query from a CSV's content." at bounding box center [745, 475] width 180 height 29
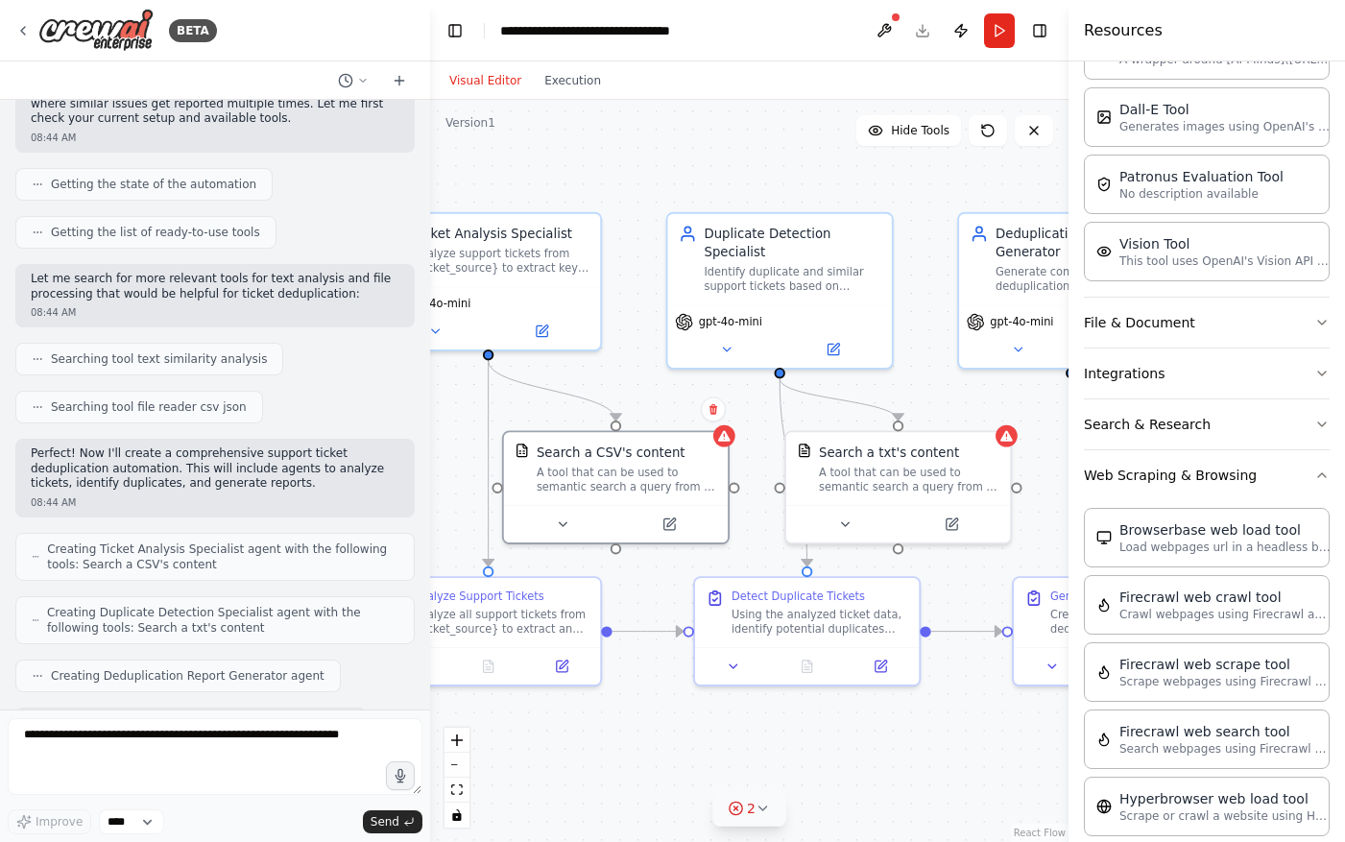
drag, startPoint x: 1033, startPoint y: 370, endPoint x: 915, endPoint y: 371, distance: 118.0
click at [915, 371] on div ".deletable-edge-delete-btn { width: 20px; height: 20px; border: 0px solid #ffff…" at bounding box center [749, 471] width 638 height 742
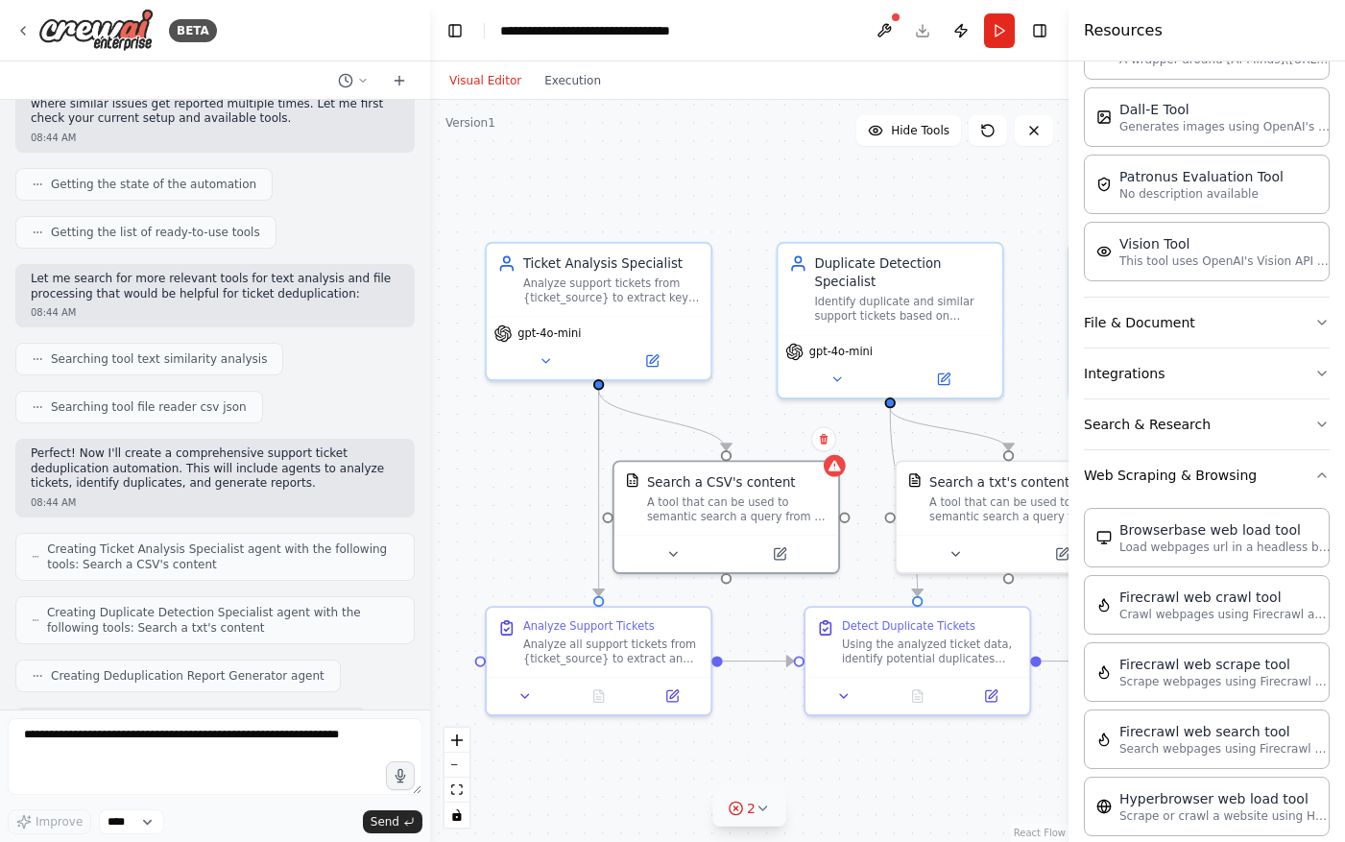
drag, startPoint x: 623, startPoint y: 366, endPoint x: 733, endPoint y: 395, distance: 114.3
click at [733, 395] on div ".deletable-edge-delete-btn { width: 20px; height: 20px; border: 0px solid #ffff…" at bounding box center [749, 471] width 638 height 742
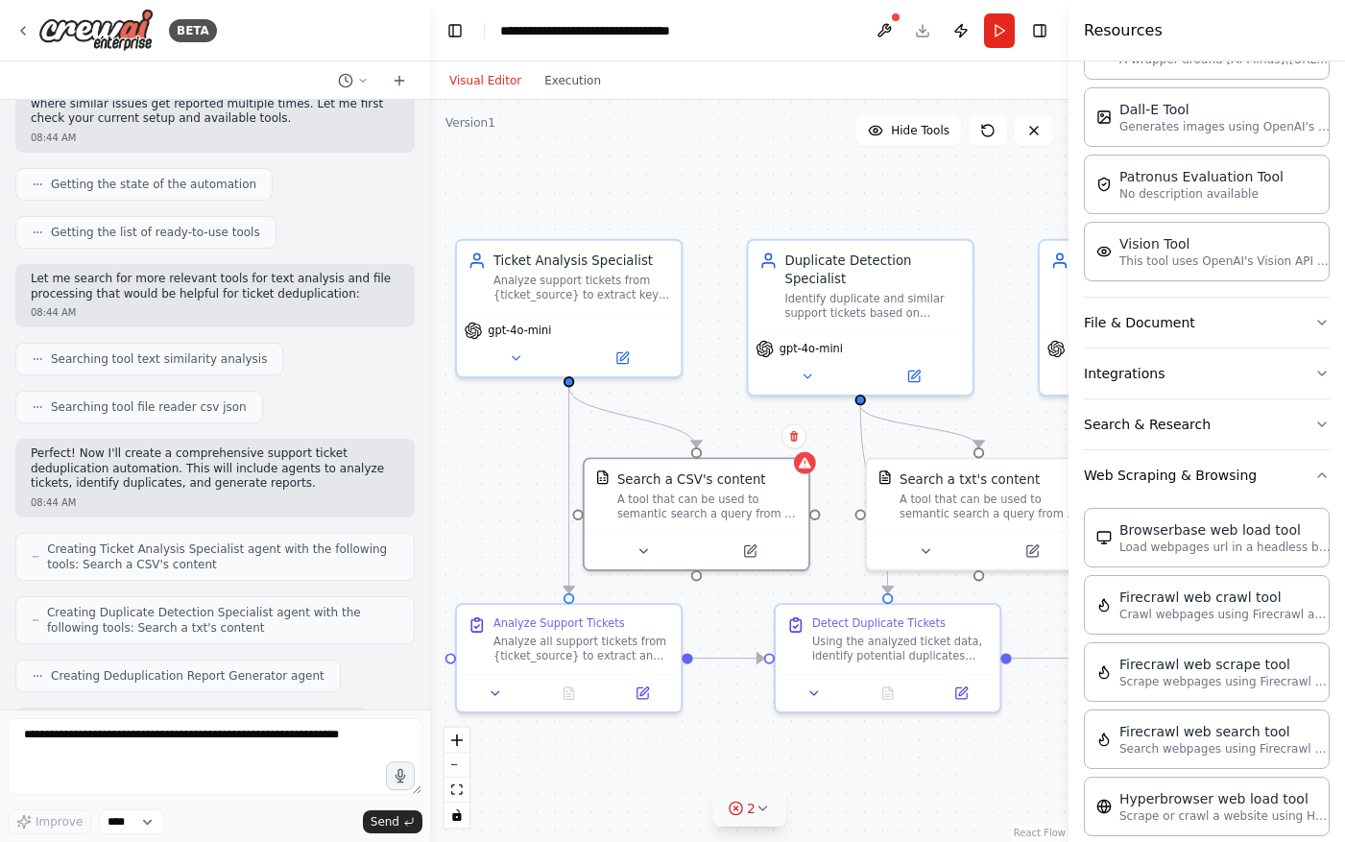
drag, startPoint x: 733, startPoint y: 395, endPoint x: 703, endPoint y: 393, distance: 29.9
click at [703, 393] on div ".deletable-edge-delete-btn { width: 20px; height: 20px; border: 0px solid #ffff…" at bounding box center [749, 471] width 638 height 742
click at [611, 294] on div "Analyze support tickets from {ticket_source} to extract key information includi…" at bounding box center [581, 284] width 177 height 29
click at [595, 288] on div "Analyze support tickets from {ticket_source} to extract key information includi…" at bounding box center [581, 284] width 177 height 29
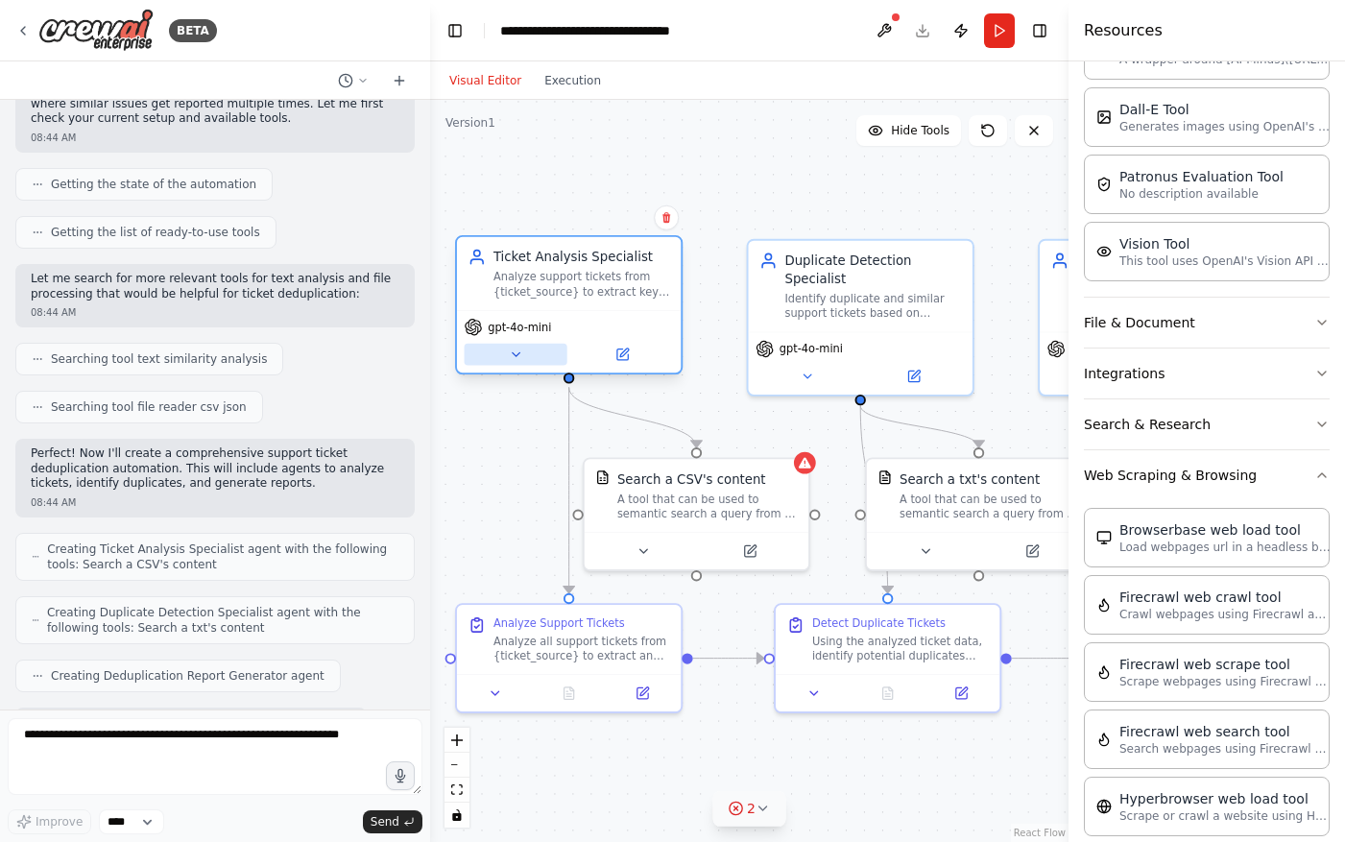
click at [510, 364] on button at bounding box center [515, 355] width 103 height 22
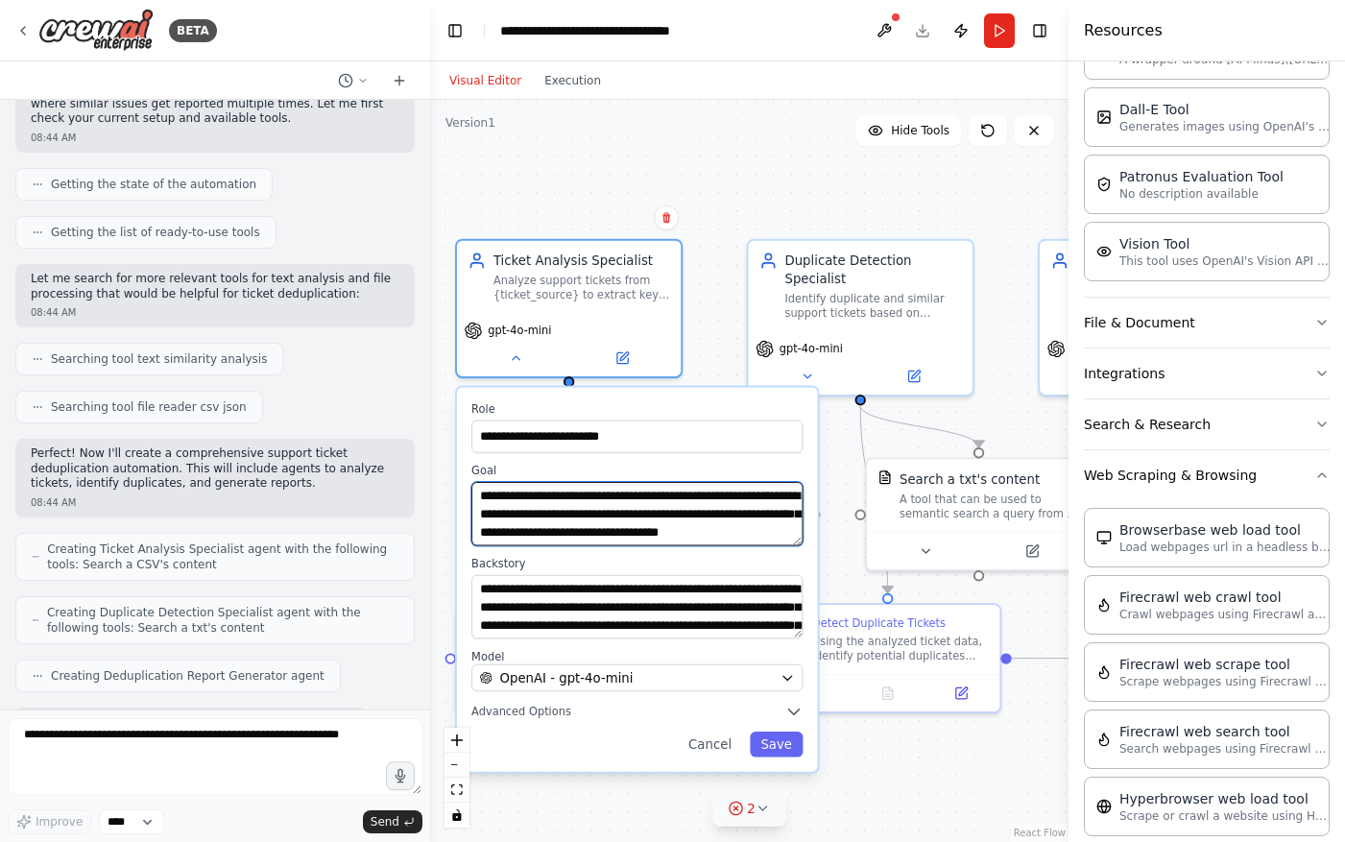
click at [757, 525] on textarea "**********" at bounding box center [636, 513] width 331 height 63
click at [788, 717] on icon "button" at bounding box center [793, 712] width 18 height 18
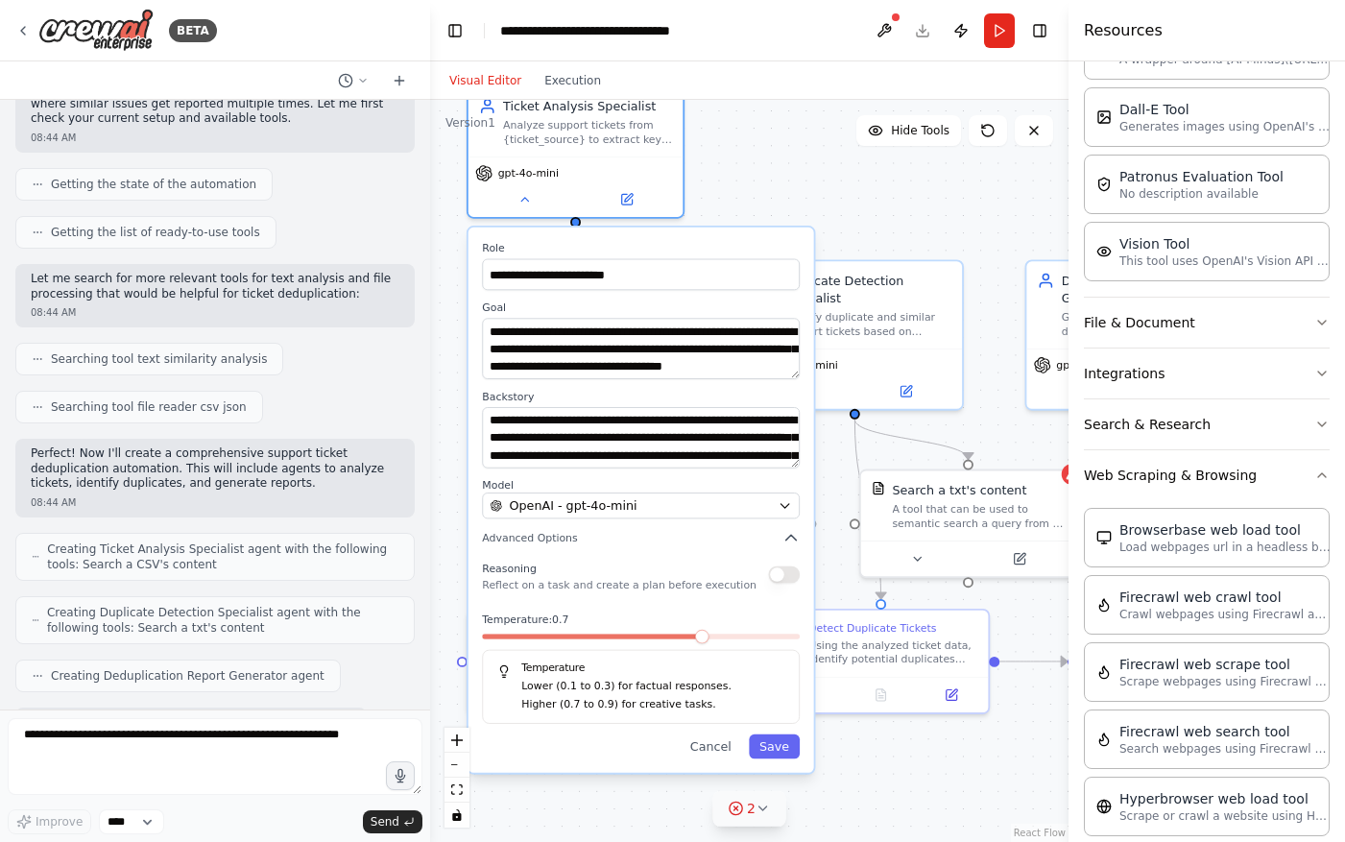
drag, startPoint x: 727, startPoint y: 734, endPoint x: 730, endPoint y: 560, distance: 173.7
click at [730, 560] on div "Reasoning Reflect on a task and create a plan before execution" at bounding box center [619, 574] width 274 height 35
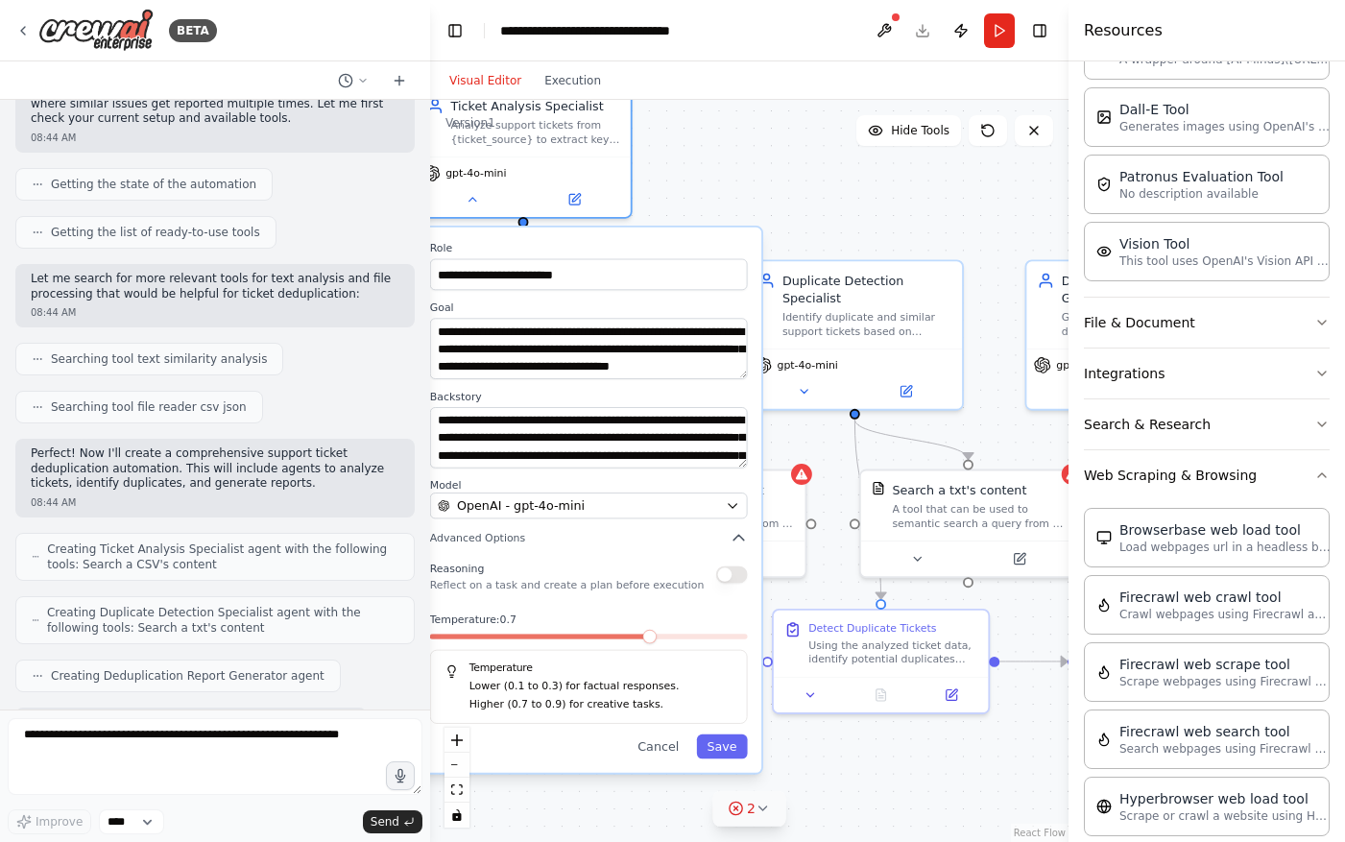
drag, startPoint x: 703, startPoint y: 643, endPoint x: 655, endPoint y: 643, distance: 47.0
click at [655, 643] on div at bounding box center [589, 639] width 318 height 12
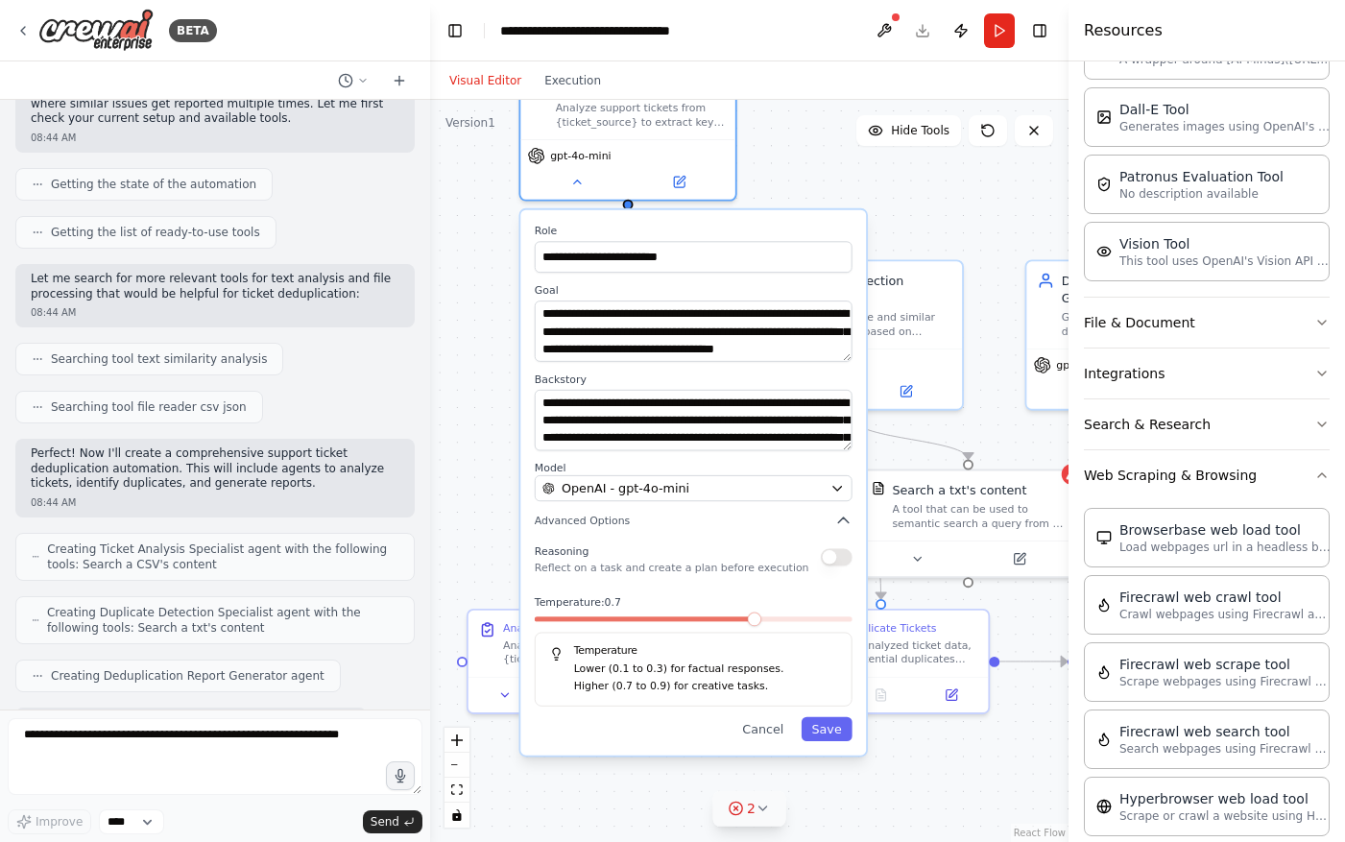
drag, startPoint x: 654, startPoint y: 646, endPoint x: 759, endPoint y: 632, distance: 106.4
click at [759, 632] on div "Temperature: 0.7 Temperature Lower (0.1 to 0.3) for factual responses. Higher (…" at bounding box center [694, 650] width 318 height 110
click at [729, 631] on div "Temperature: 0.7 Temperature Lower (0.1 to 0.3) for factual responses. Higher (…" at bounding box center [694, 650] width 318 height 110
click at [682, 625] on div at bounding box center [694, 622] width 318 height 12
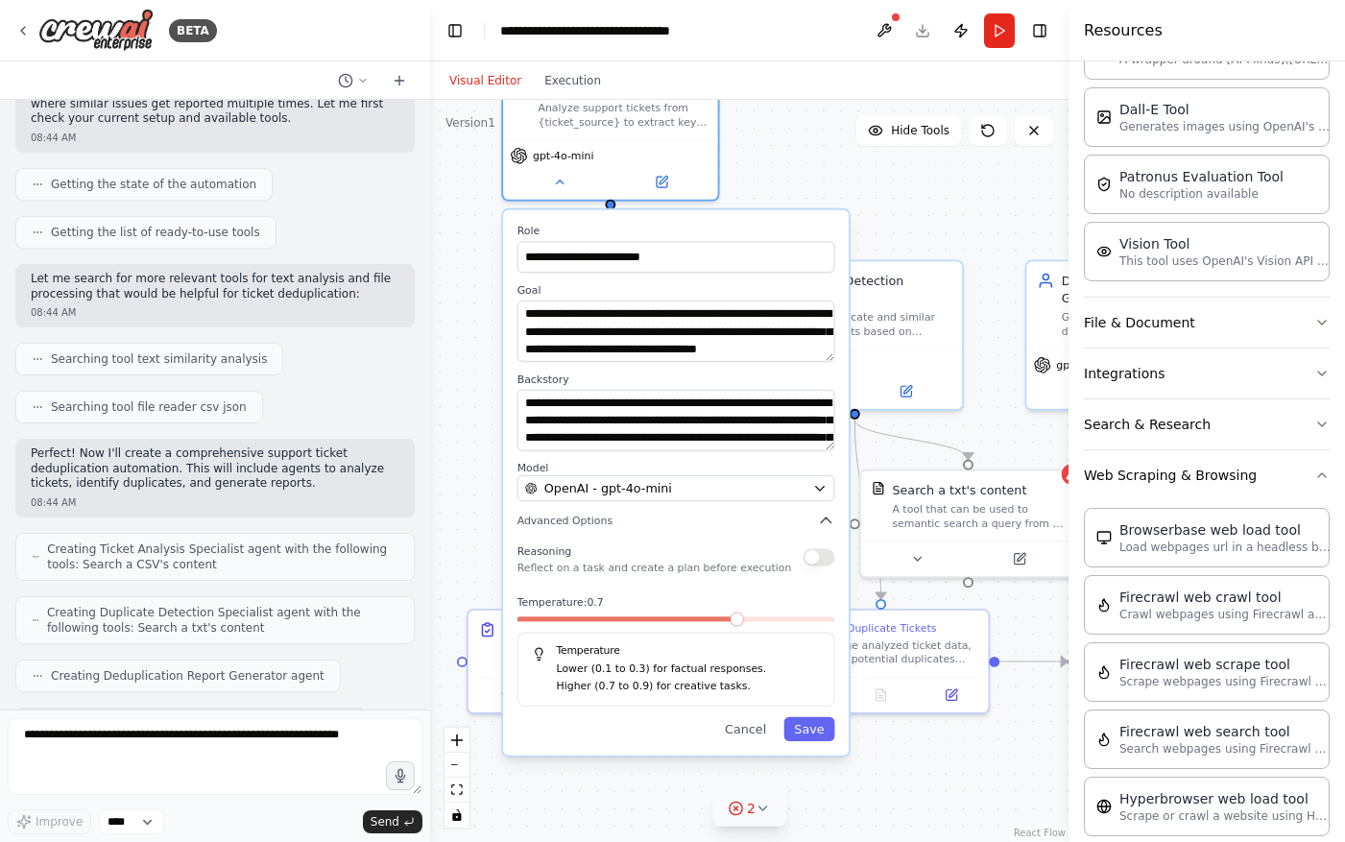
drag, startPoint x: 761, startPoint y: 629, endPoint x: 750, endPoint y: 624, distance: 11.6
click at [750, 624] on div "Temperature: 0.7 Temperature Lower (0.1 to 0.3) for factual responses. Higher (…" at bounding box center [676, 650] width 318 height 110
click at [652, 632] on div "Temperature Lower (0.1 to 0.3) for factual responses. Higher (0.7 to 0.9) for c…" at bounding box center [676, 669] width 318 height 74
click at [624, 629] on div "Temperature: 0.7 Temperature Lower (0.1 to 0.3) for factual responses. Higher (…" at bounding box center [676, 650] width 318 height 110
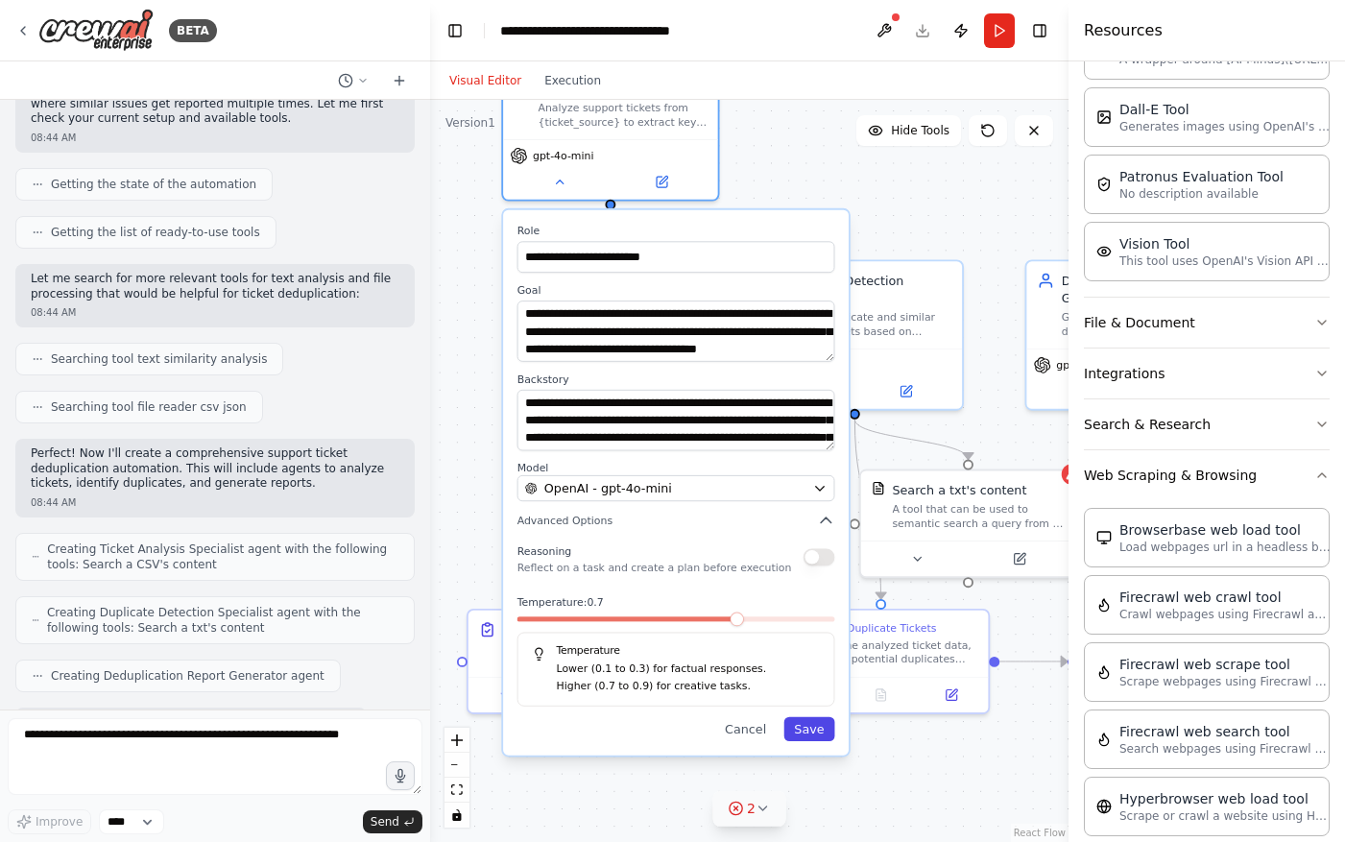
click at [812, 734] on button "Save" at bounding box center [808, 729] width 51 height 24
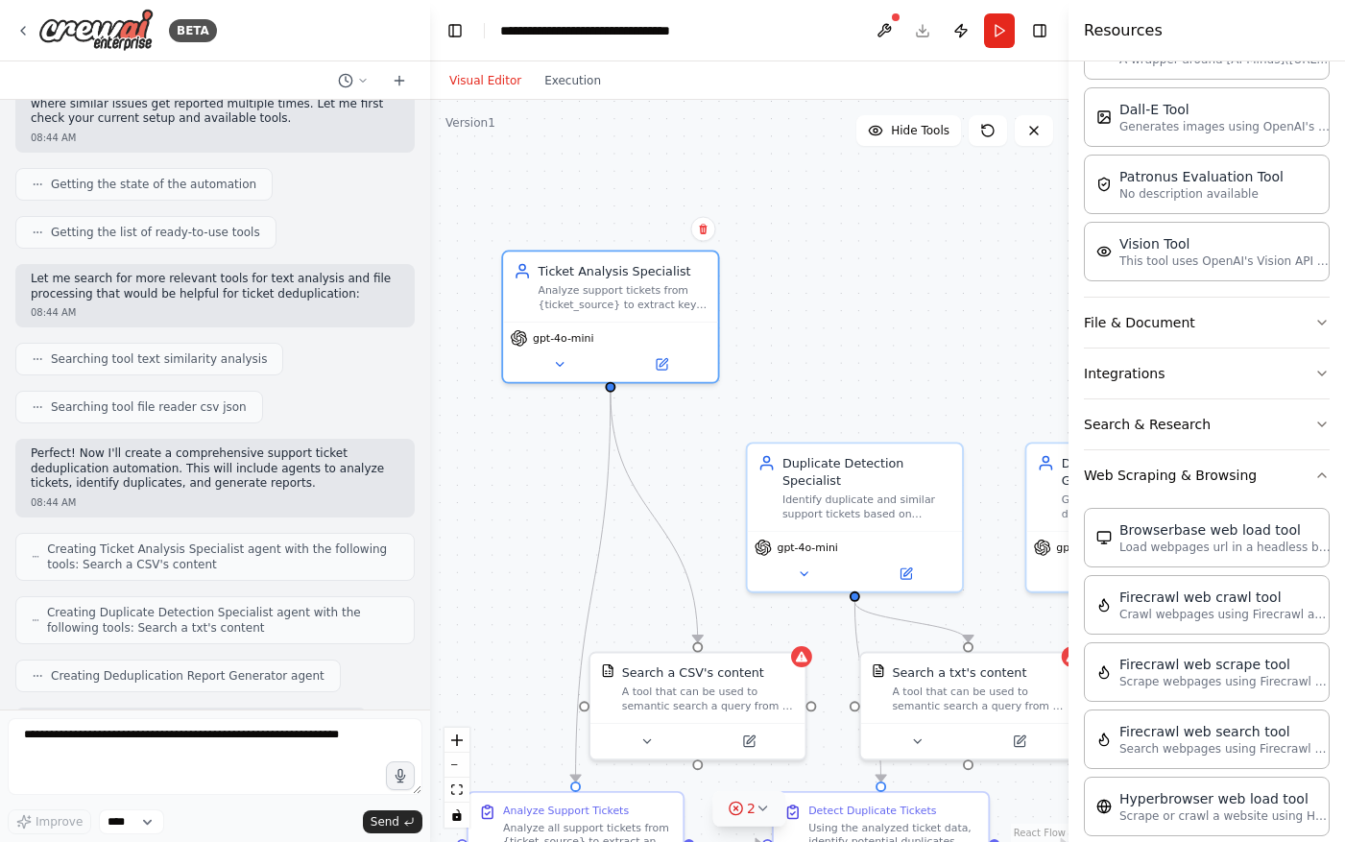
drag, startPoint x: 712, startPoint y: 351, endPoint x: 712, endPoint y: 533, distance: 181.4
click at [712, 534] on div ".deletable-edge-delete-btn { width: 20px; height: 20px; border: 0px solid #ffff…" at bounding box center [749, 471] width 638 height 742
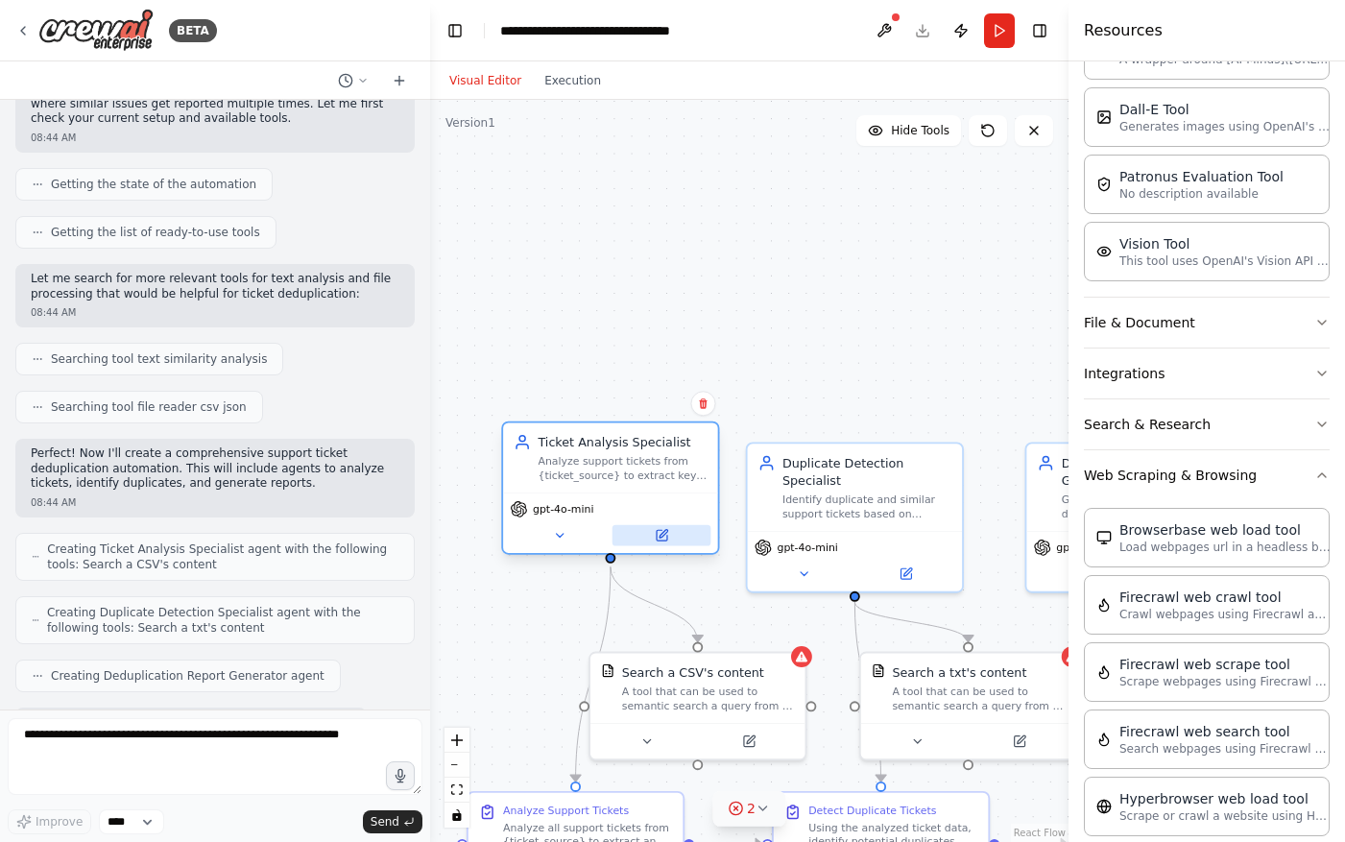
drag, startPoint x: 634, startPoint y: 358, endPoint x: 627, endPoint y: 524, distance: 166.2
click at [627, 525] on button at bounding box center [661, 535] width 99 height 21
click at [849, 337] on div ".deletable-edge-delete-btn { width: 20px; height: 20px; border: 0px solid #ffff…" at bounding box center [749, 471] width 638 height 742
click at [477, 131] on div ".deletable-edge-delete-btn { width: 20px; height: 20px; border: 0px solid #ffff…" at bounding box center [749, 471] width 638 height 742
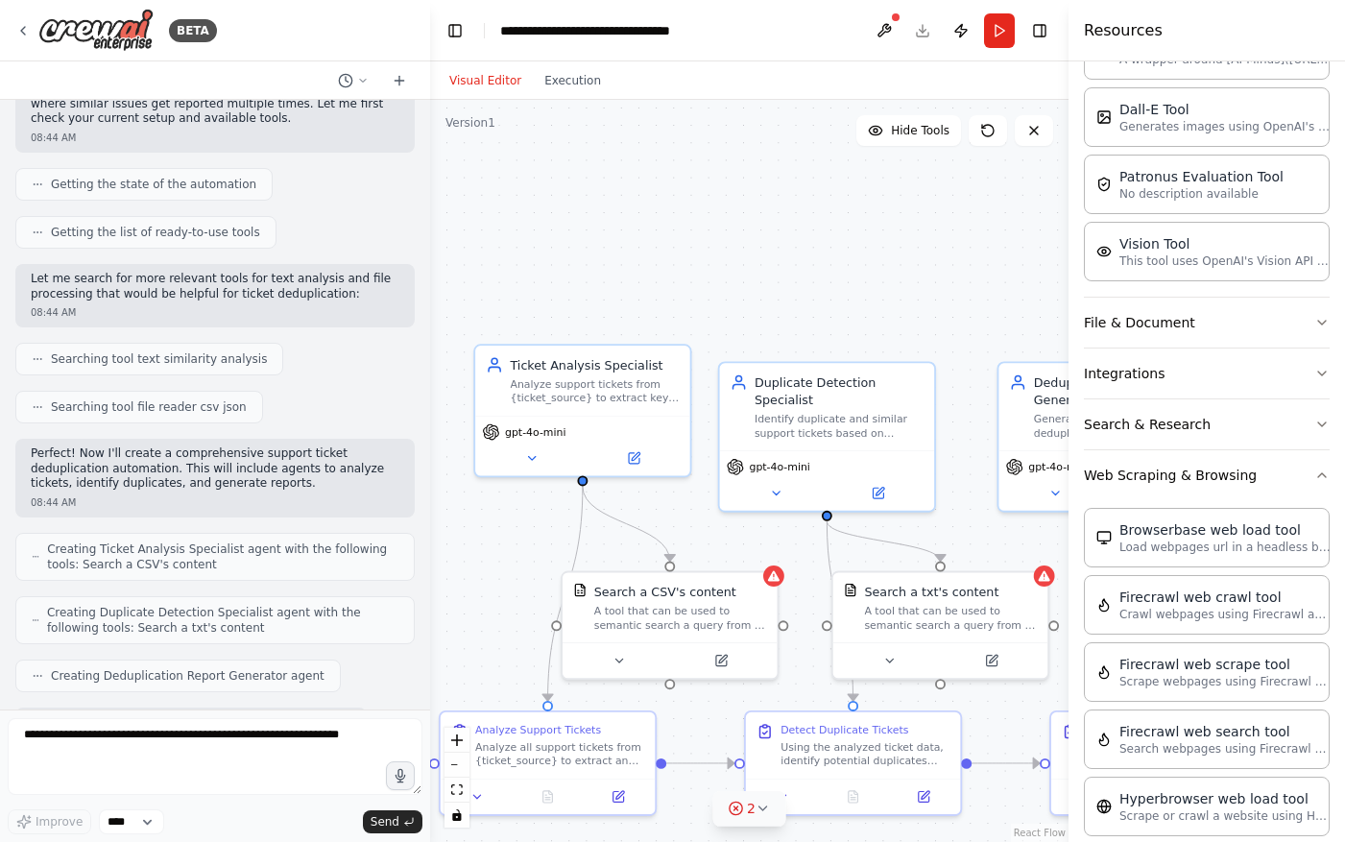
drag, startPoint x: 748, startPoint y: 277, endPoint x: 720, endPoint y: 197, distance: 85.3
click at [720, 197] on div ".deletable-edge-delete-btn { width: 20px; height: 20px; border: 0px solid #ffff…" at bounding box center [749, 471] width 638 height 742
click at [881, 145] on button "Hide Tools" at bounding box center [908, 130] width 105 height 31
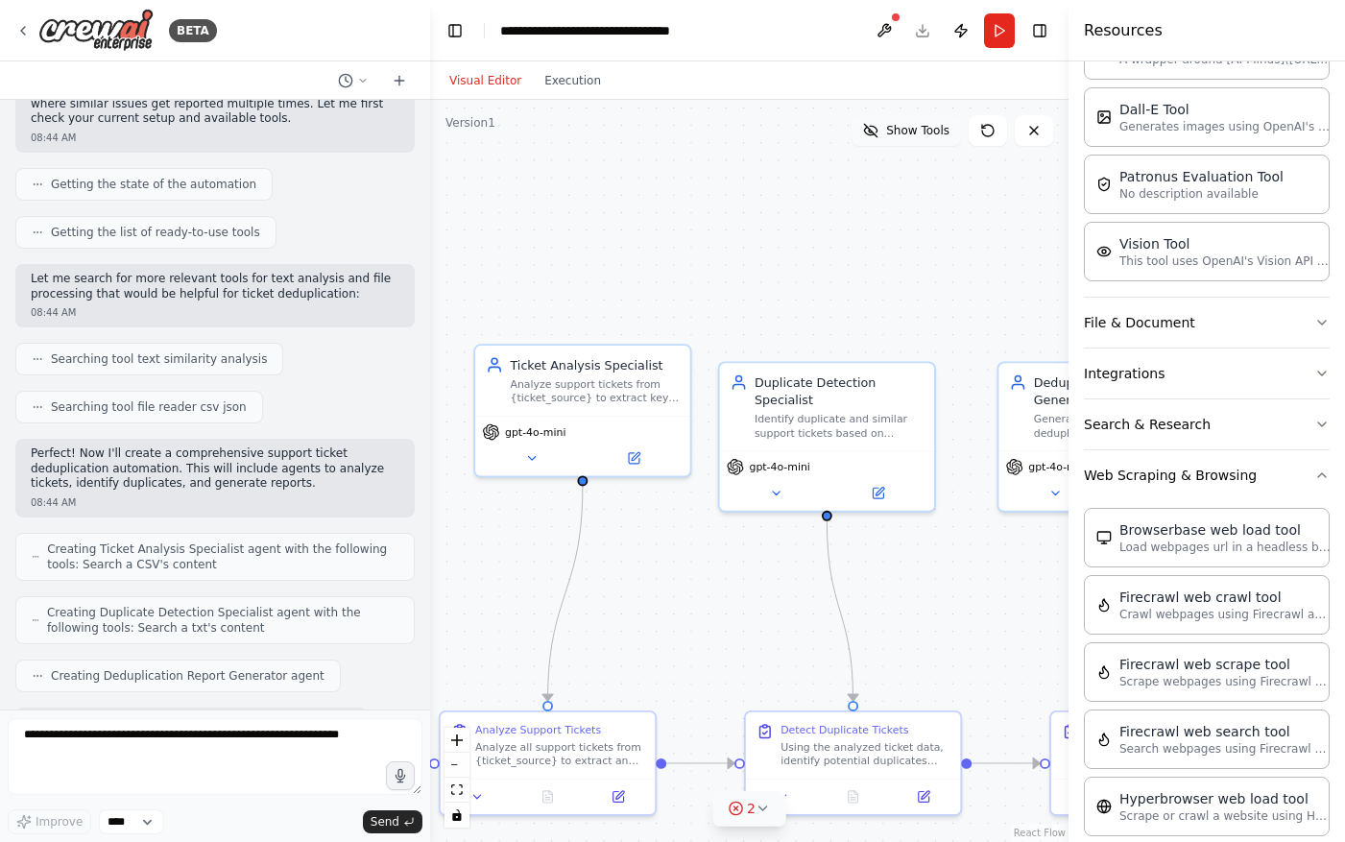
click at [877, 132] on icon at bounding box center [870, 130] width 15 height 15
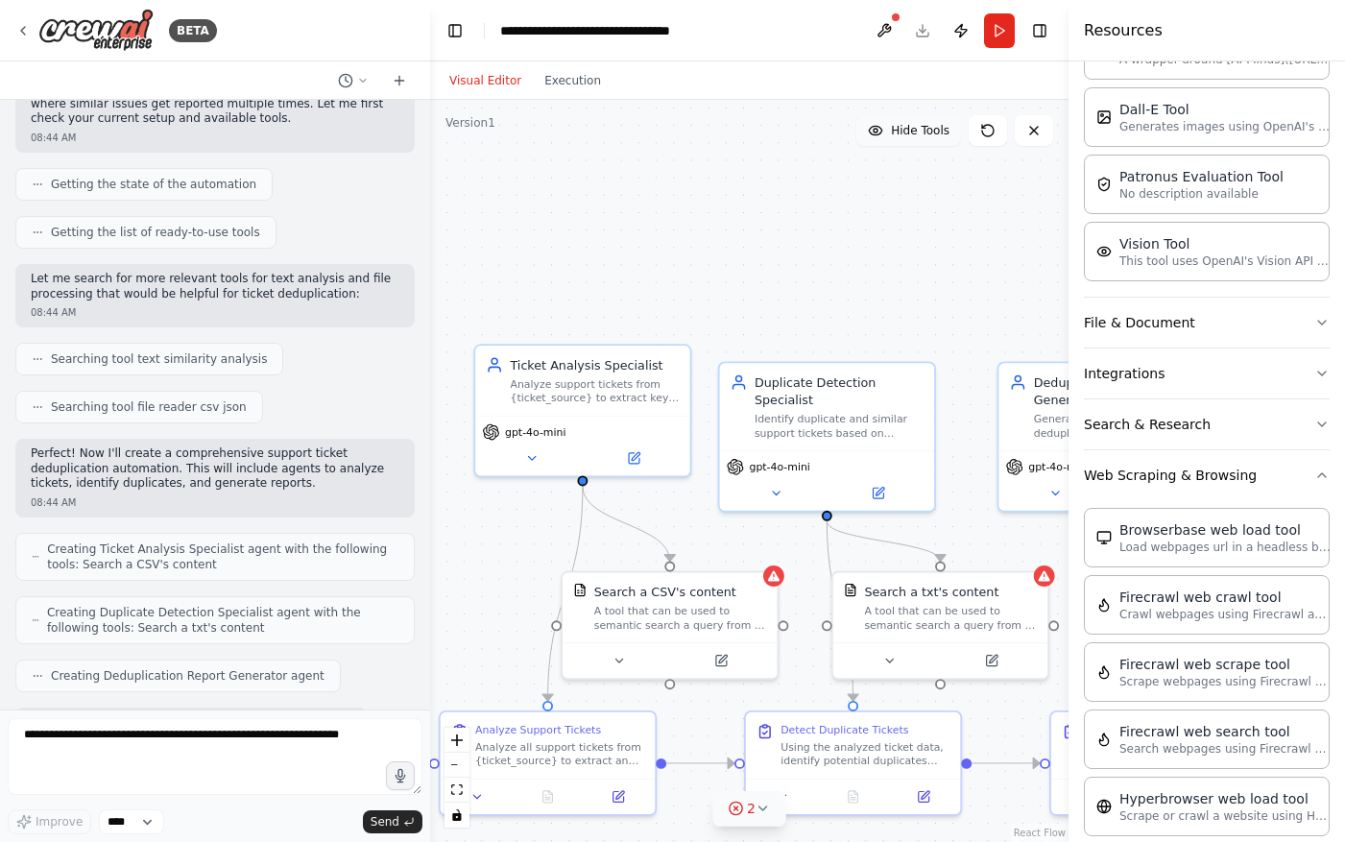
click at [877, 132] on icon at bounding box center [875, 130] width 15 height 15
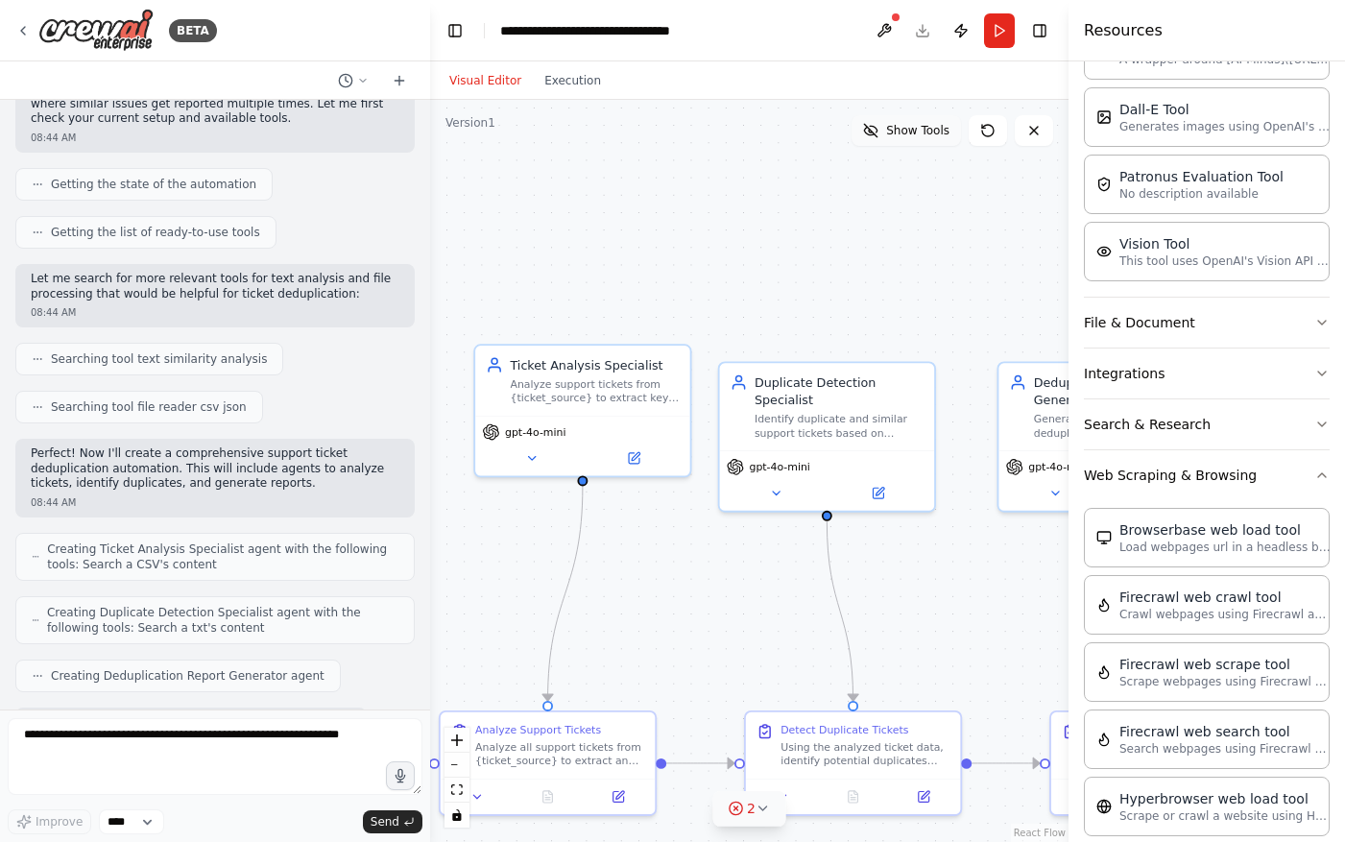
click at [877, 132] on icon at bounding box center [870, 130] width 15 height 15
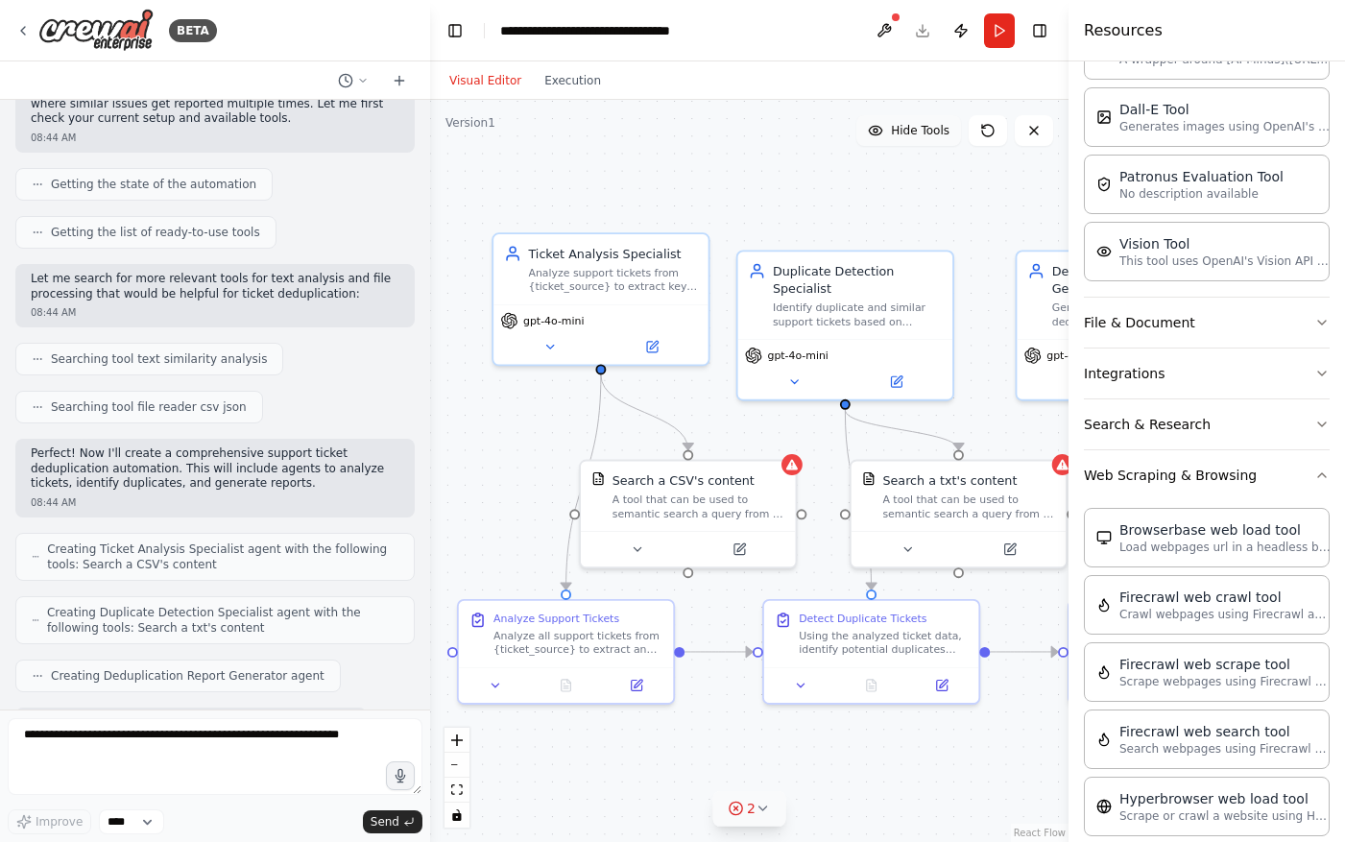
drag, startPoint x: 710, startPoint y: 314, endPoint x: 728, endPoint y: 202, distance: 112.8
click at [728, 202] on div ".deletable-edge-delete-btn { width: 20px; height: 20px; border: 0px solid #ffff…" at bounding box center [749, 471] width 638 height 742
click at [1321, 324] on icon "button" at bounding box center [1321, 322] width 15 height 15
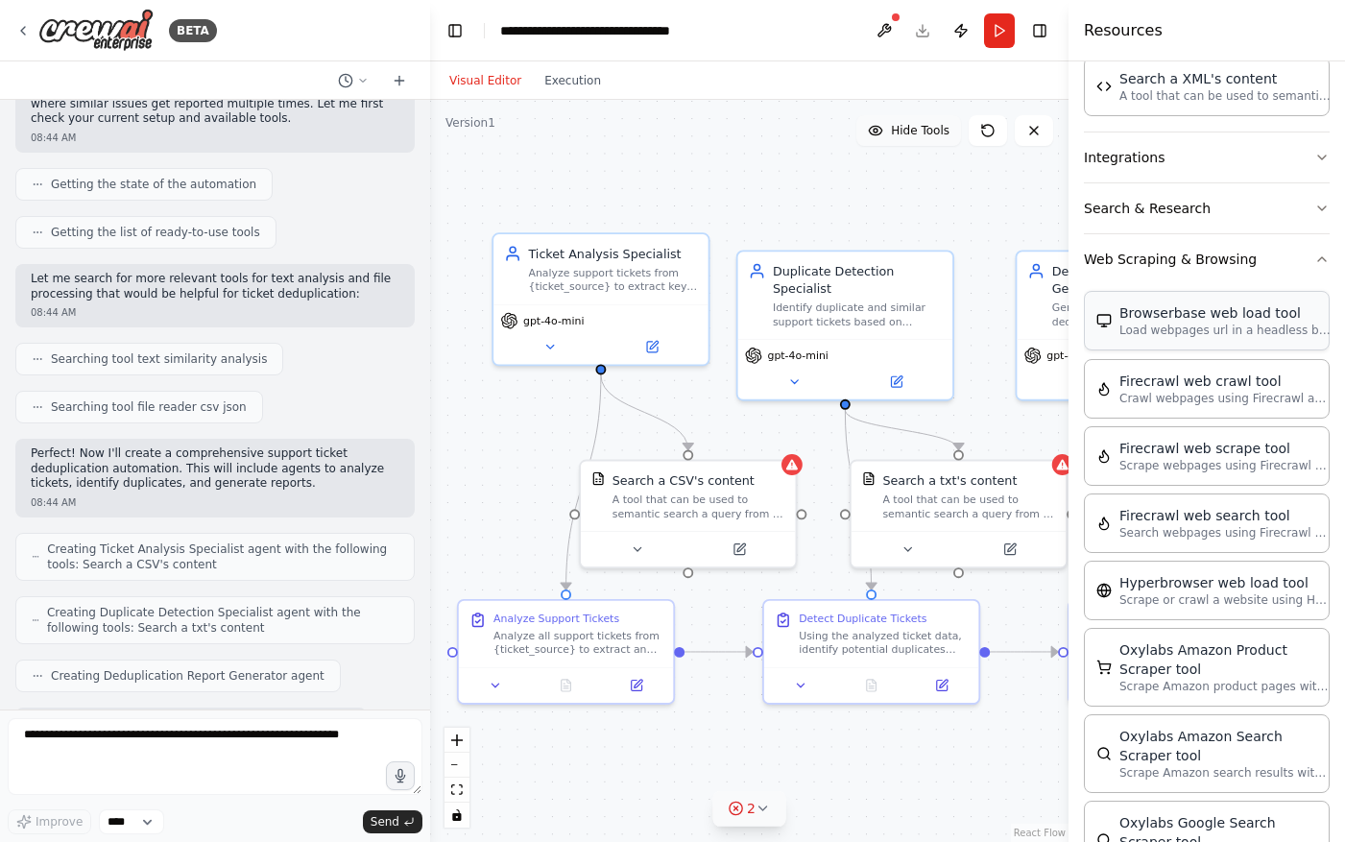
scroll to position [1086, 0]
click at [1322, 142] on button "Integrations" at bounding box center [1207, 156] width 246 height 50
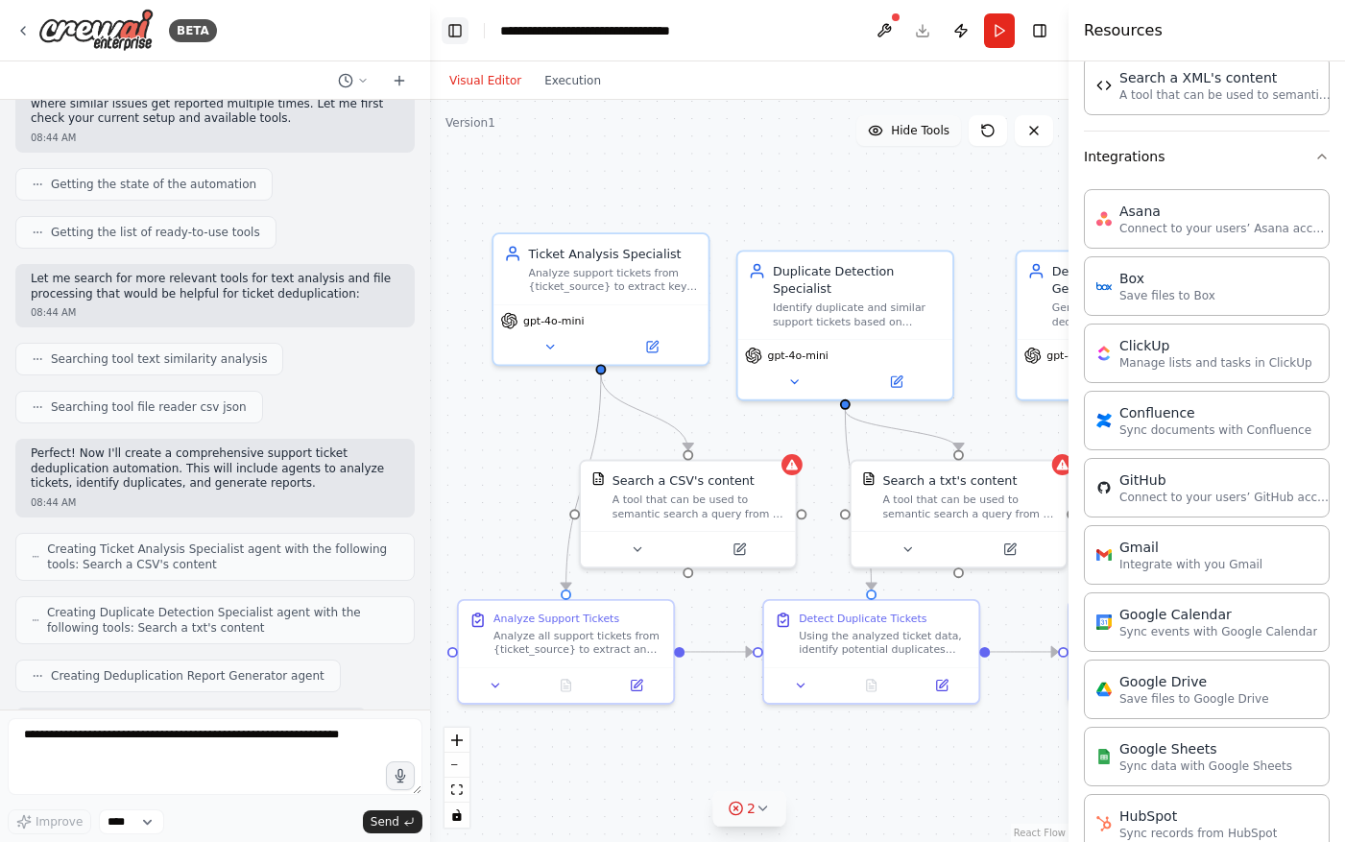
click at [450, 37] on button "Toggle Left Sidebar" at bounding box center [454, 30] width 27 height 27
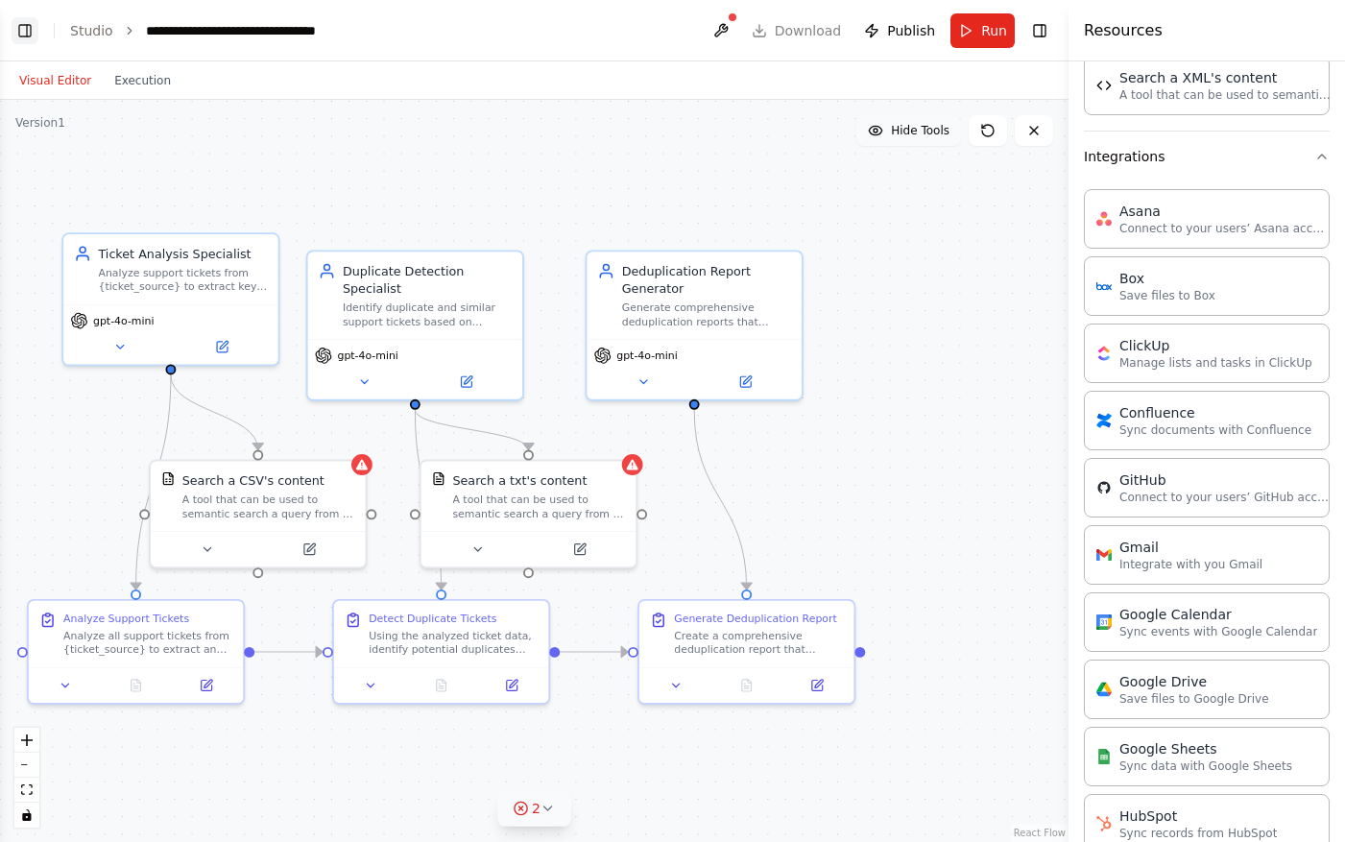
click at [14, 28] on button "Toggle Left Sidebar" at bounding box center [25, 30] width 27 height 27
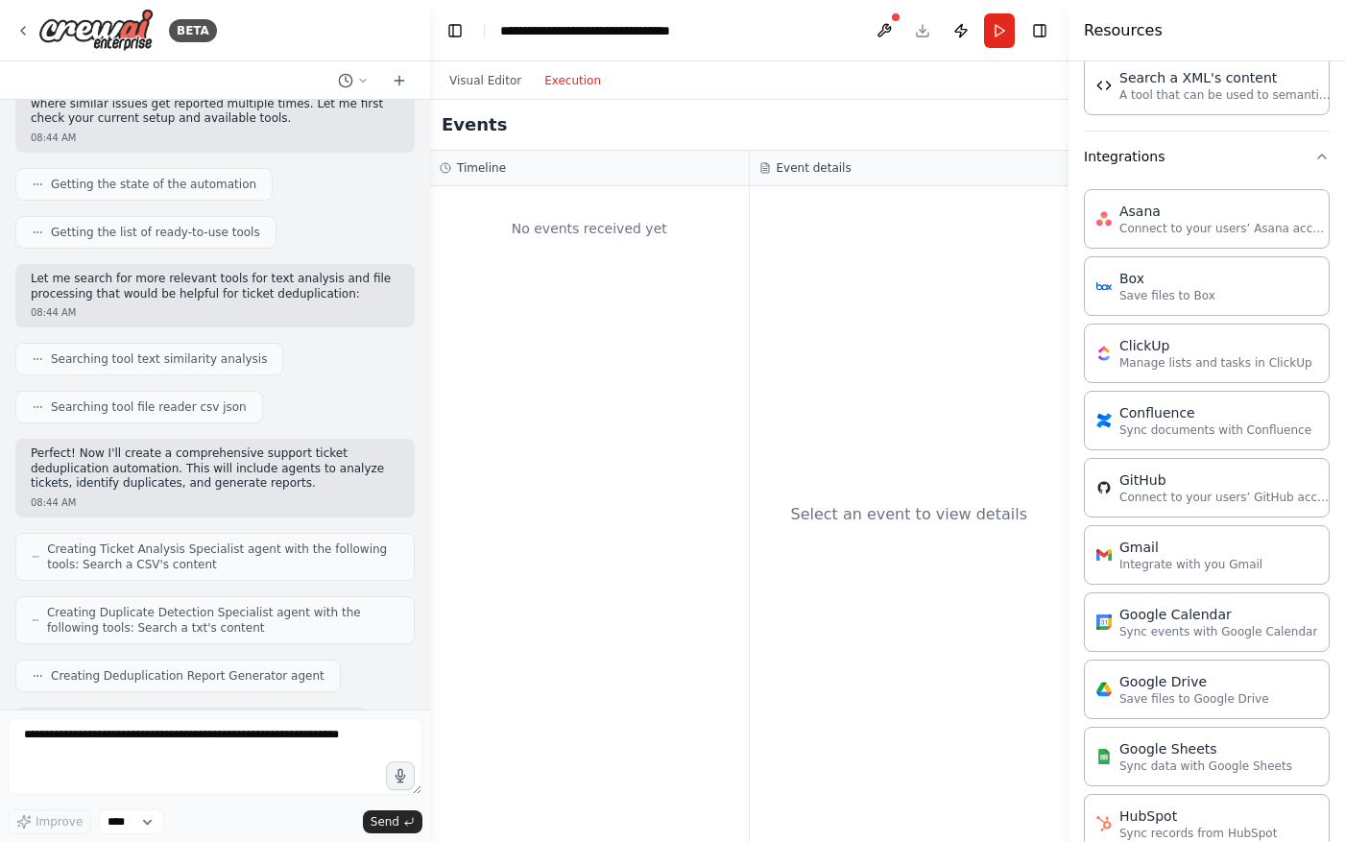
click at [567, 82] on button "Execution" at bounding box center [573, 80] width 80 height 23
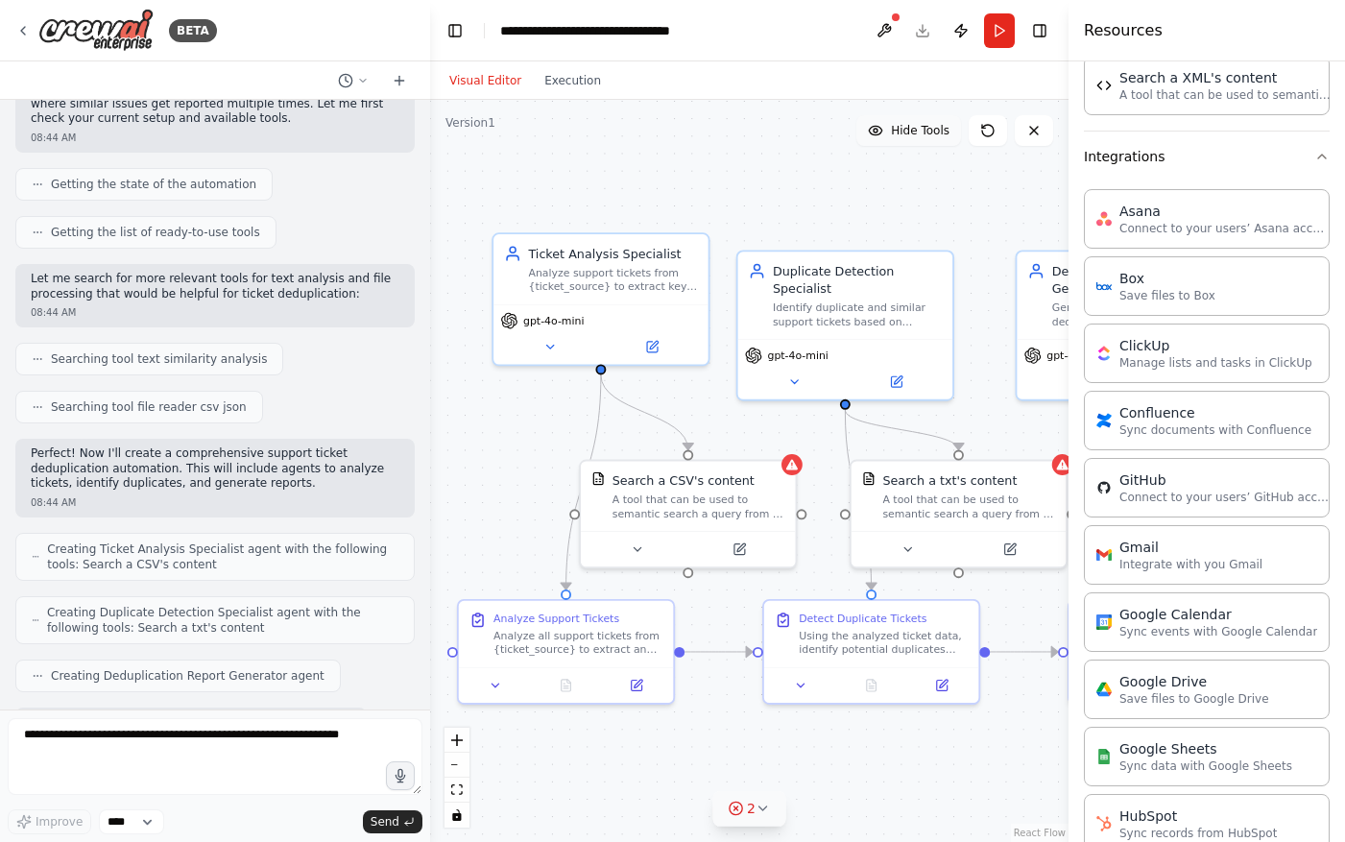
click at [482, 79] on button "Visual Editor" at bounding box center [485, 80] width 95 height 23
click at [1039, 28] on button "Toggle Right Sidebar" at bounding box center [1039, 30] width 27 height 27
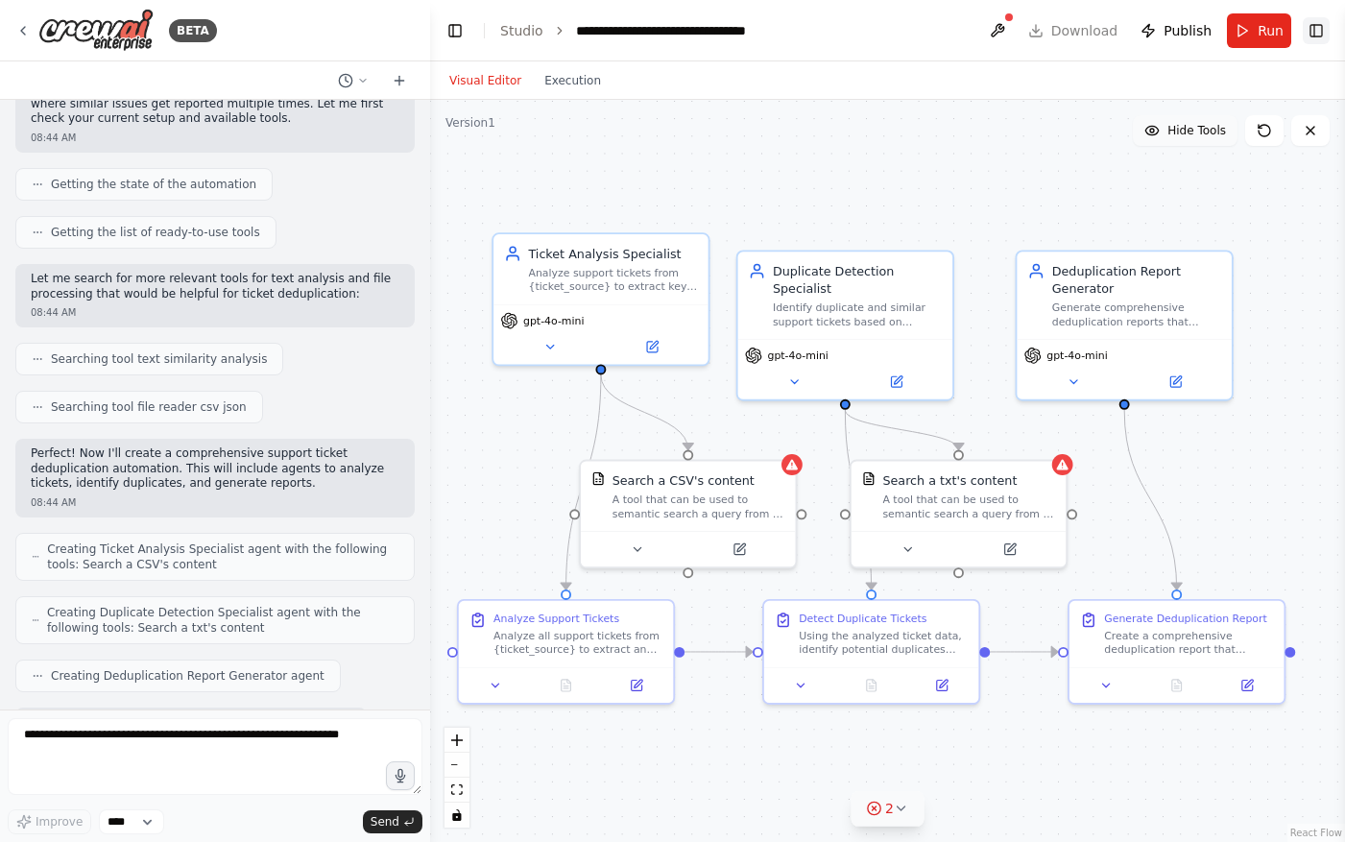
click at [1320, 27] on button "Toggle Right Sidebar" at bounding box center [1315, 30] width 27 height 27
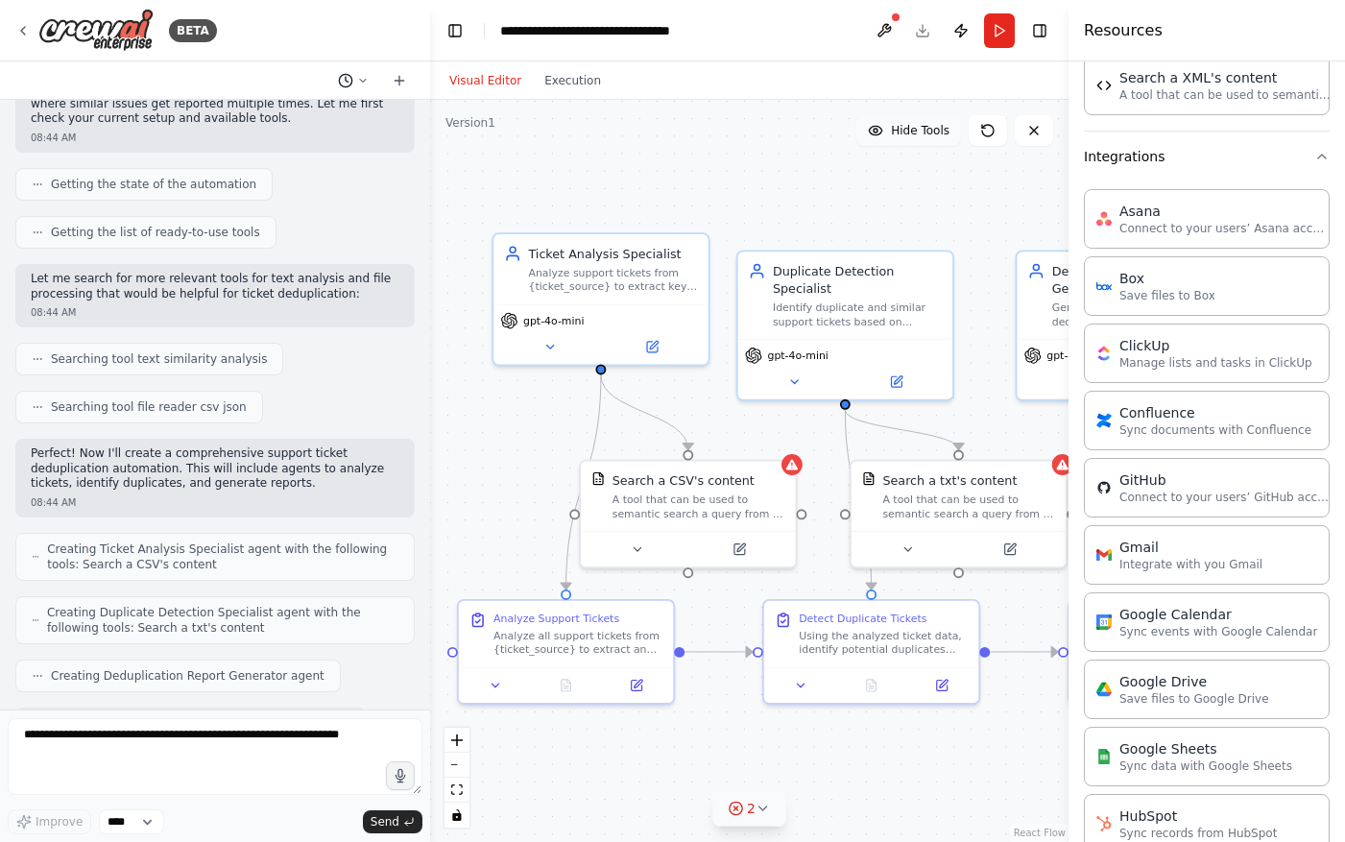
click at [359, 78] on icon at bounding box center [363, 81] width 12 height 12
click at [590, 157] on div ".deletable-edge-delete-btn { width: 20px; height: 20px; border: 0px solid #ffff…" at bounding box center [749, 471] width 638 height 742
click at [313, 29] on div at bounding box center [215, 421] width 430 height 842
click at [1043, 24] on button "Toggle Right Sidebar" at bounding box center [1039, 30] width 27 height 27
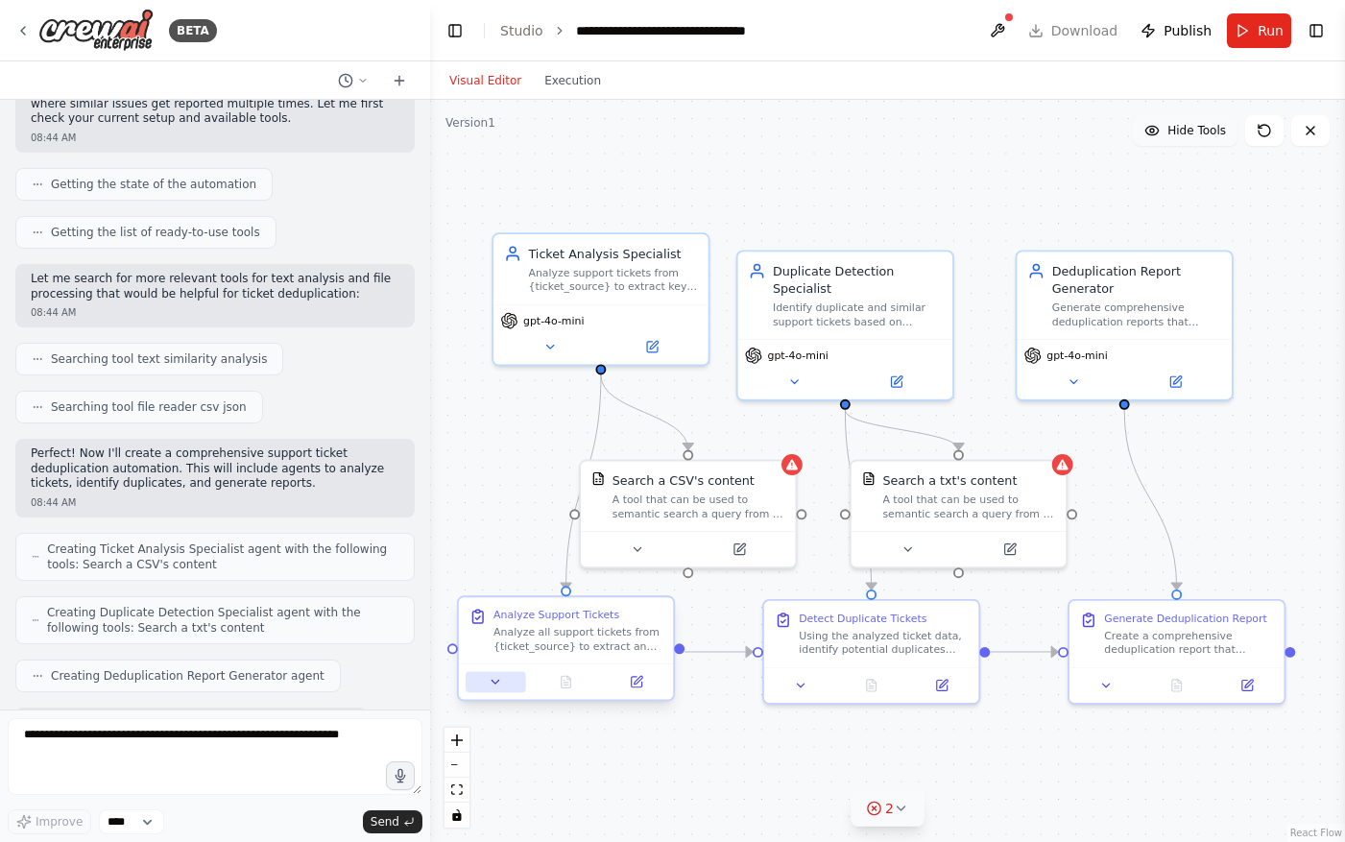
click at [497, 682] on icon at bounding box center [495, 682] width 14 height 14
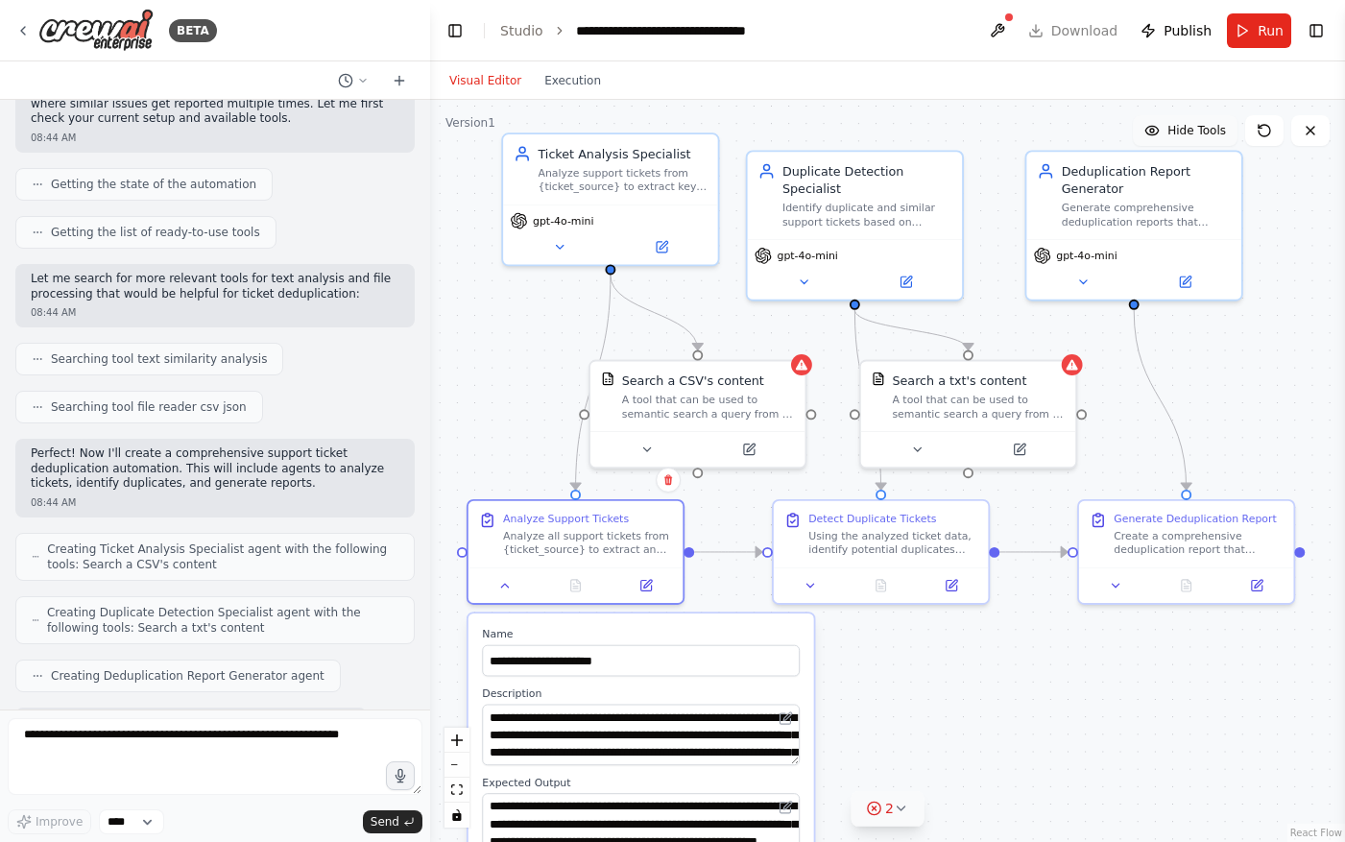
drag, startPoint x: 631, startPoint y: 708, endPoint x: 640, endPoint y: 608, distance: 100.3
click at [640, 608] on div ".deletable-edge-delete-btn { width: 20px; height: 20px; border: 0px solid #ffff…" at bounding box center [887, 471] width 915 height 742
click at [666, 256] on div "gpt-4o-mini" at bounding box center [610, 231] width 215 height 60
click at [668, 250] on button at bounding box center [661, 243] width 99 height 21
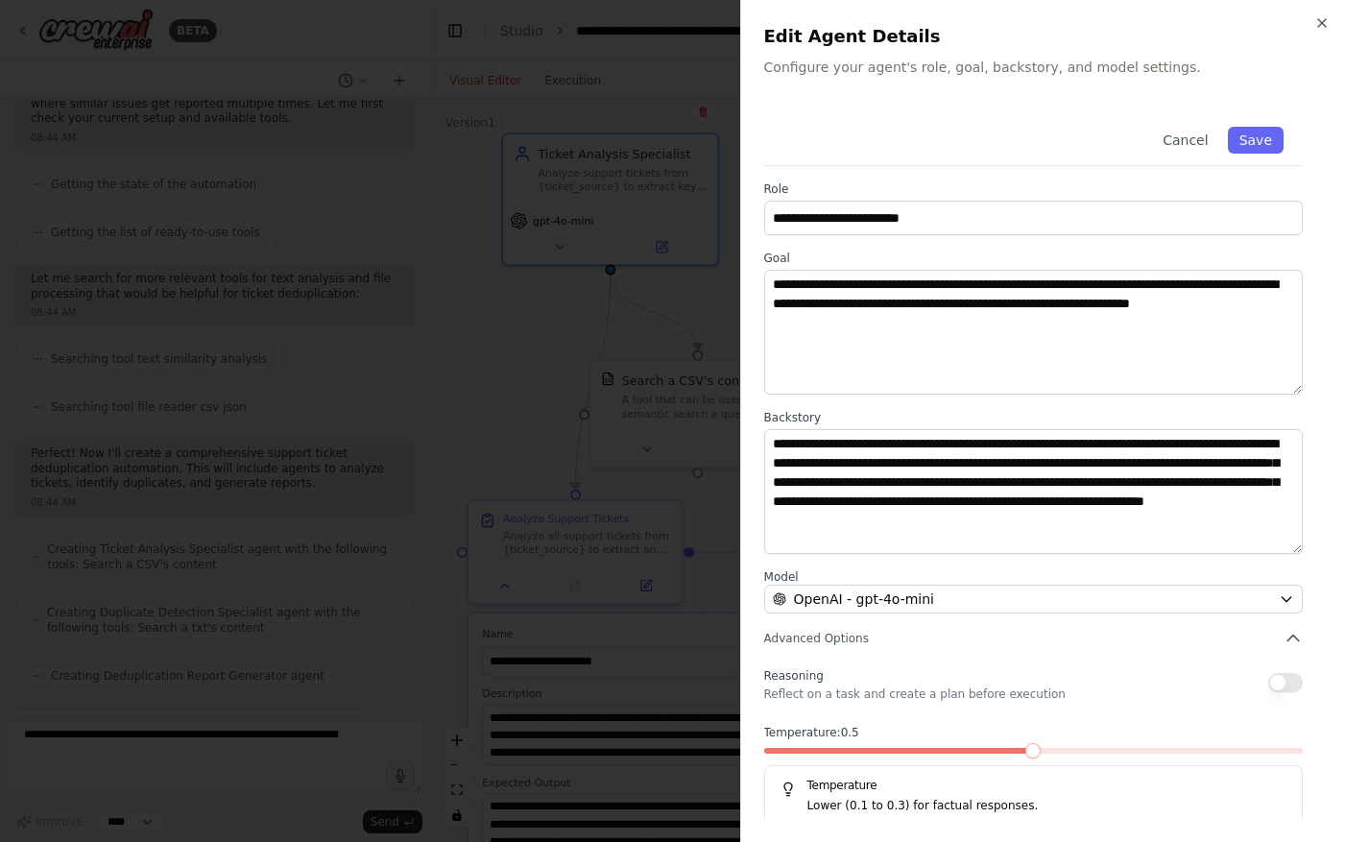
click at [1040, 755] on span at bounding box center [1032, 750] width 15 height 15
click at [1255, 134] on button "Save" at bounding box center [1255, 140] width 56 height 27
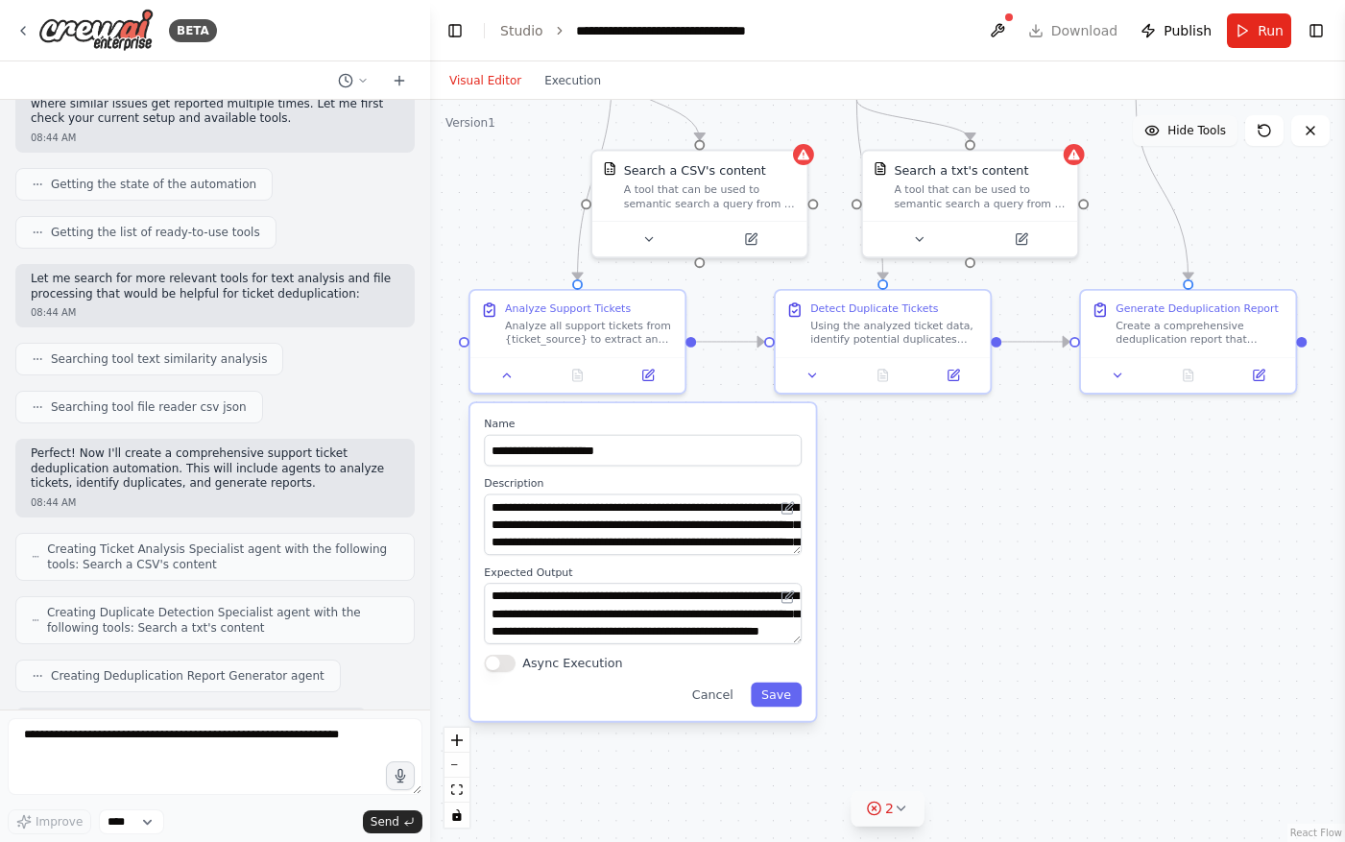
drag, startPoint x: 878, startPoint y: 688, endPoint x: 880, endPoint y: 478, distance: 210.2
click at [880, 478] on div ".deletable-edge-delete-btn { width: 20px; height: 20px; border: 0px solid #ffff…" at bounding box center [887, 471] width 915 height 742
click at [740, 526] on textarea "**********" at bounding box center [643, 524] width 318 height 61
click at [708, 541] on textarea "**********" at bounding box center [643, 524] width 318 height 61
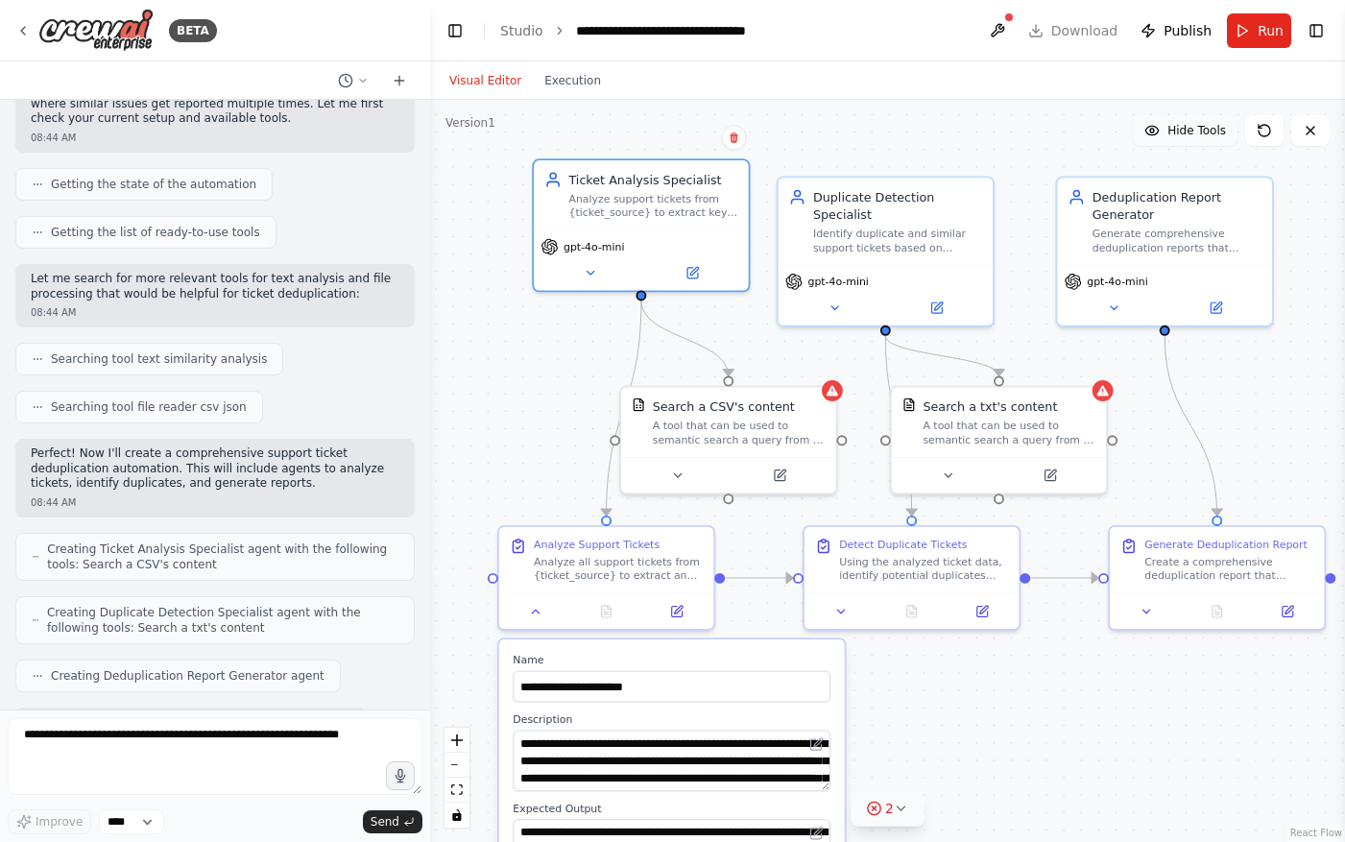
drag, startPoint x: 911, startPoint y: 545, endPoint x: 940, endPoint y: 781, distance: 237.8
click at [940, 781] on div ".deletable-edge-delete-btn { width: 20px; height: 20px; border: 0px solid #ffff…" at bounding box center [887, 471] width 915 height 742
click at [461, 188] on div ".deletable-edge-delete-btn { width: 20px; height: 20px; border: 0px solid #ffff…" at bounding box center [887, 471] width 915 height 742
